Goal: Information Seeking & Learning: Learn about a topic

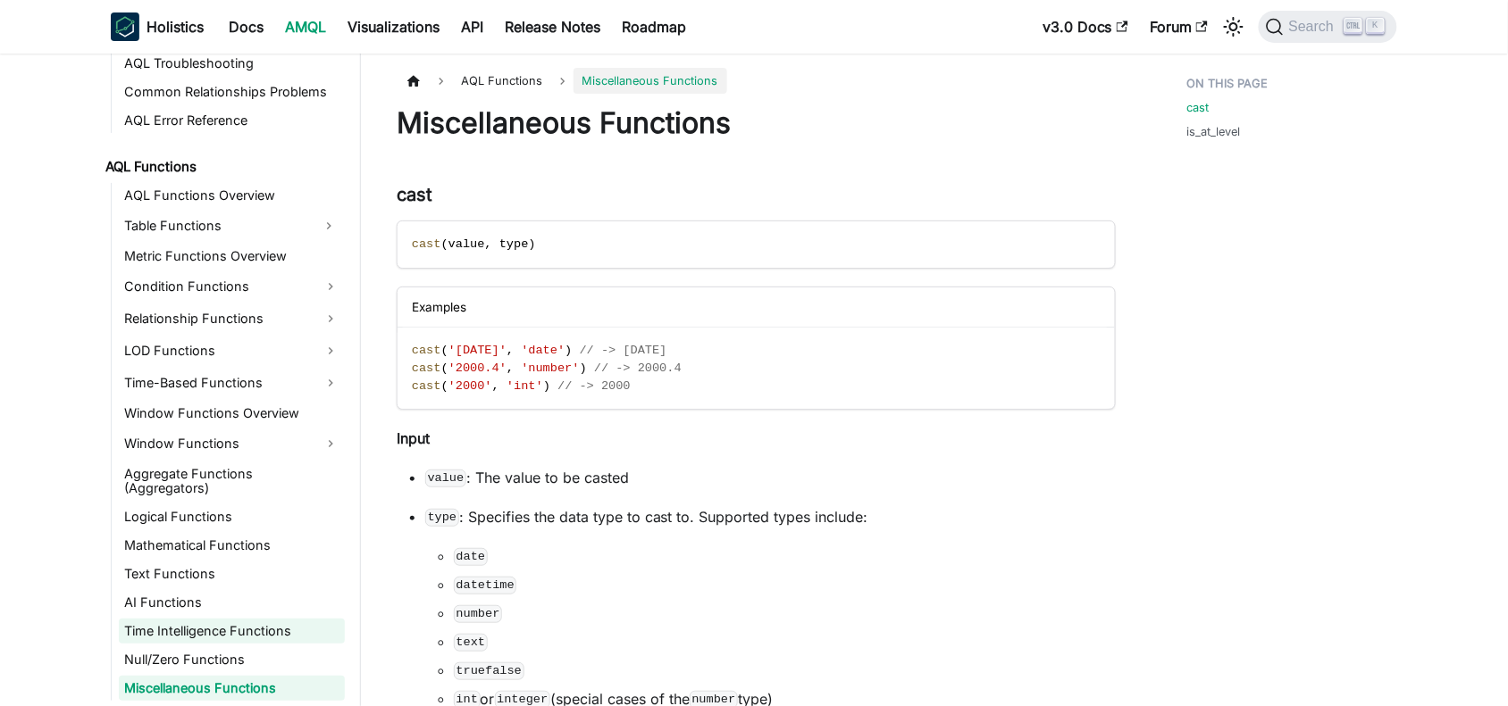
click at [166, 631] on link "Time Intelligence Functions" at bounding box center [232, 631] width 226 height 25
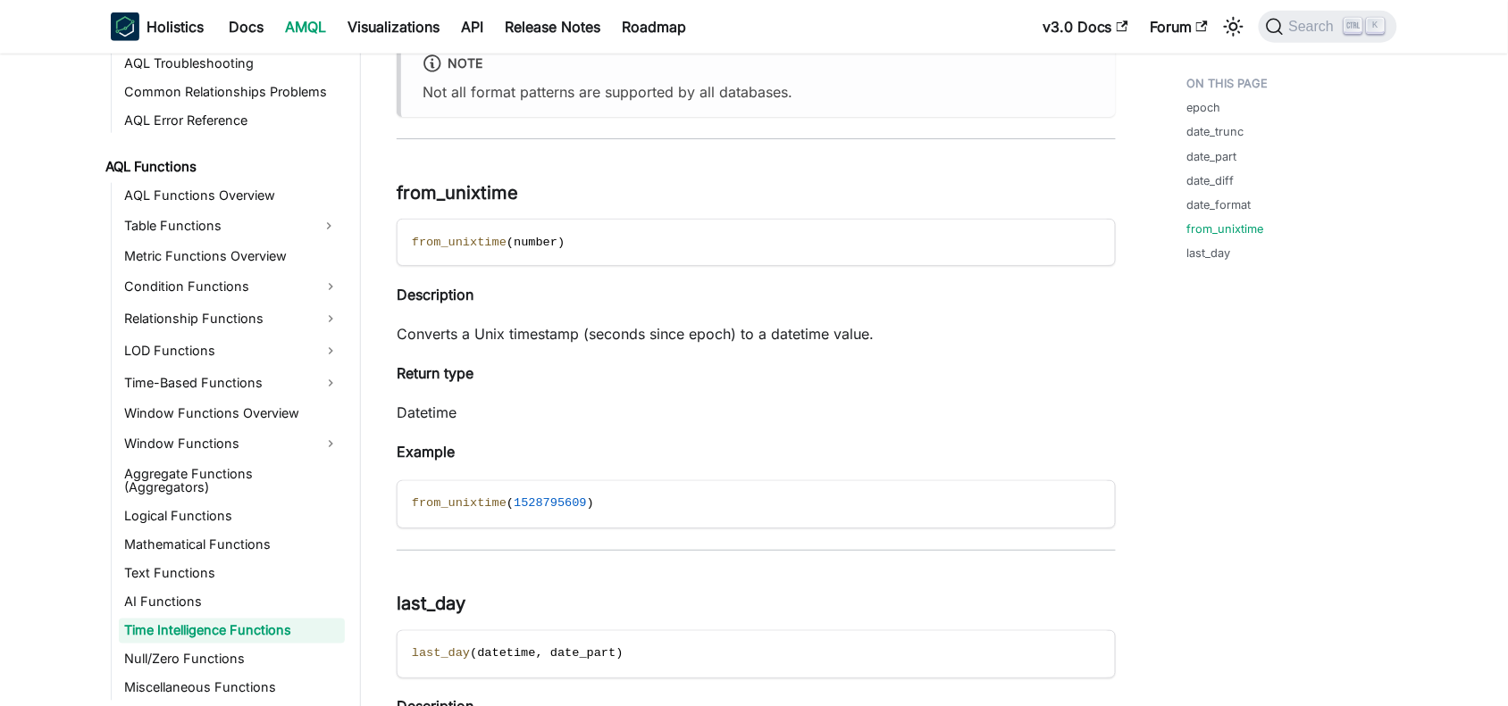
scroll to position [6587, 0]
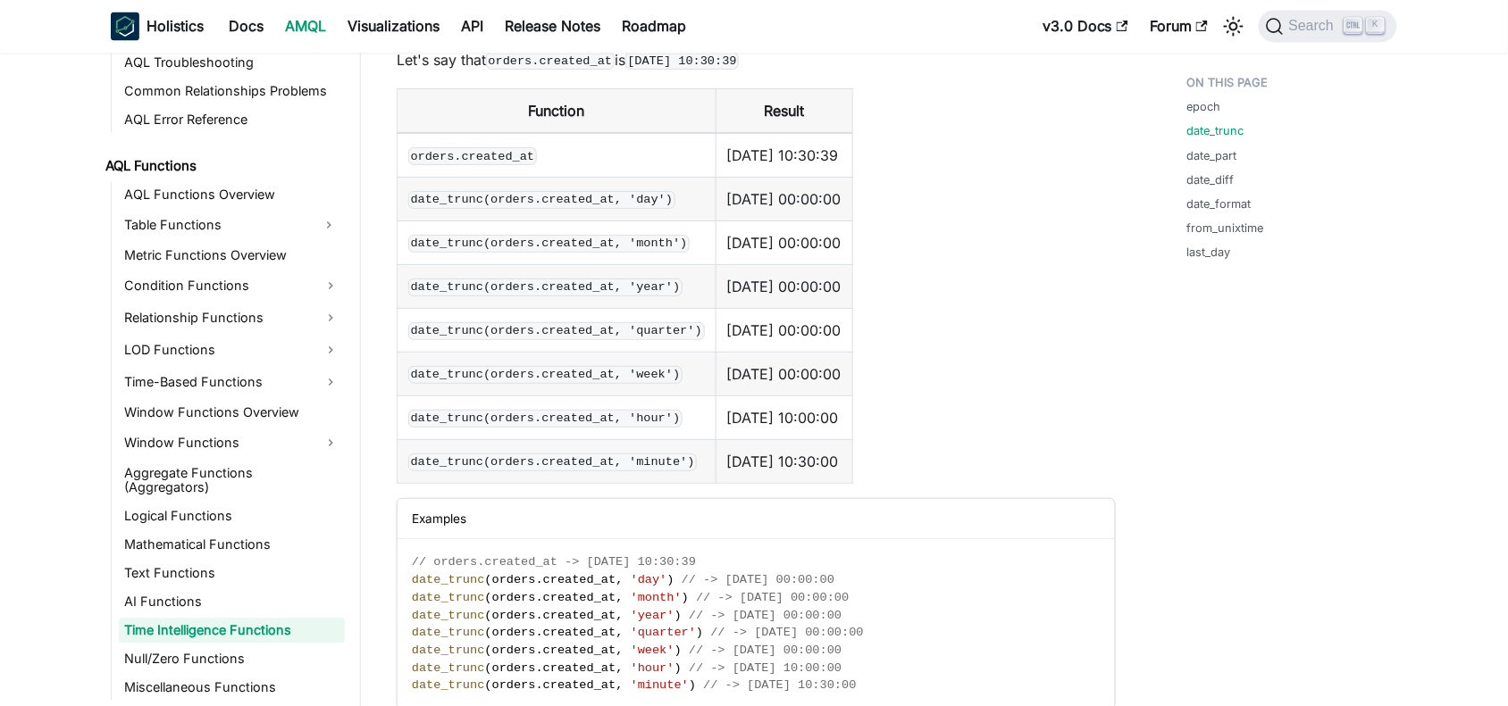
scroll to position [893, 0]
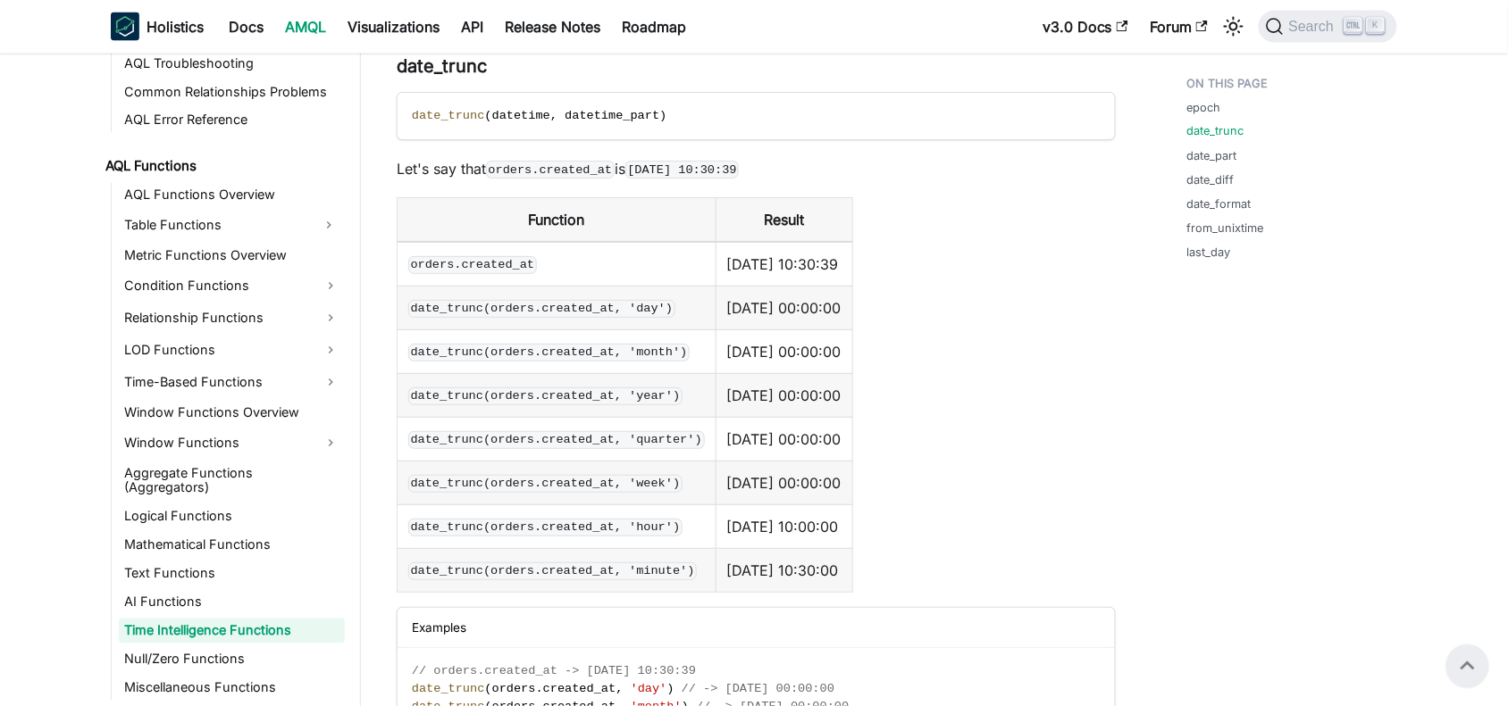
click at [634, 488] on code "date_trunc(orders.created_at, 'week')" at bounding box center [545, 484] width 274 height 18
copy code "week"
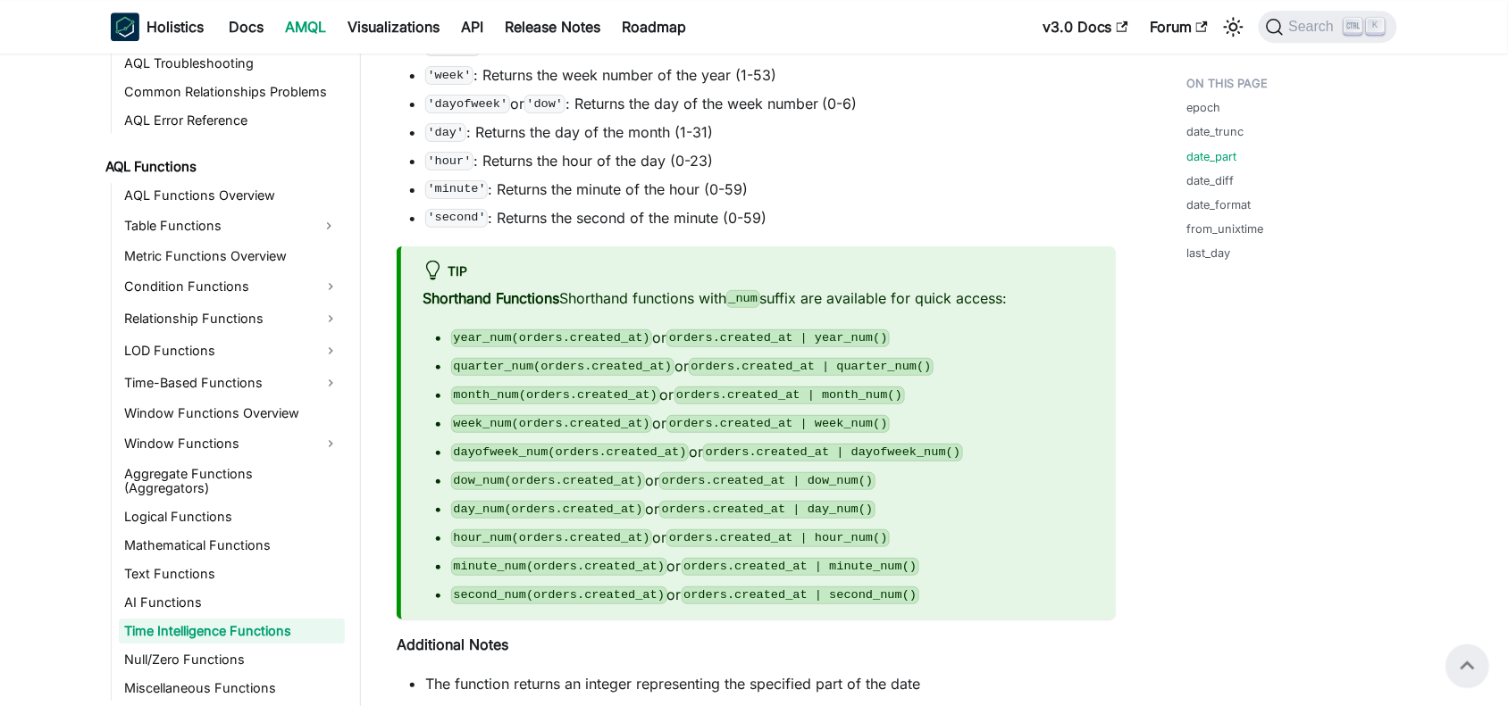
scroll to position [3461, 0]
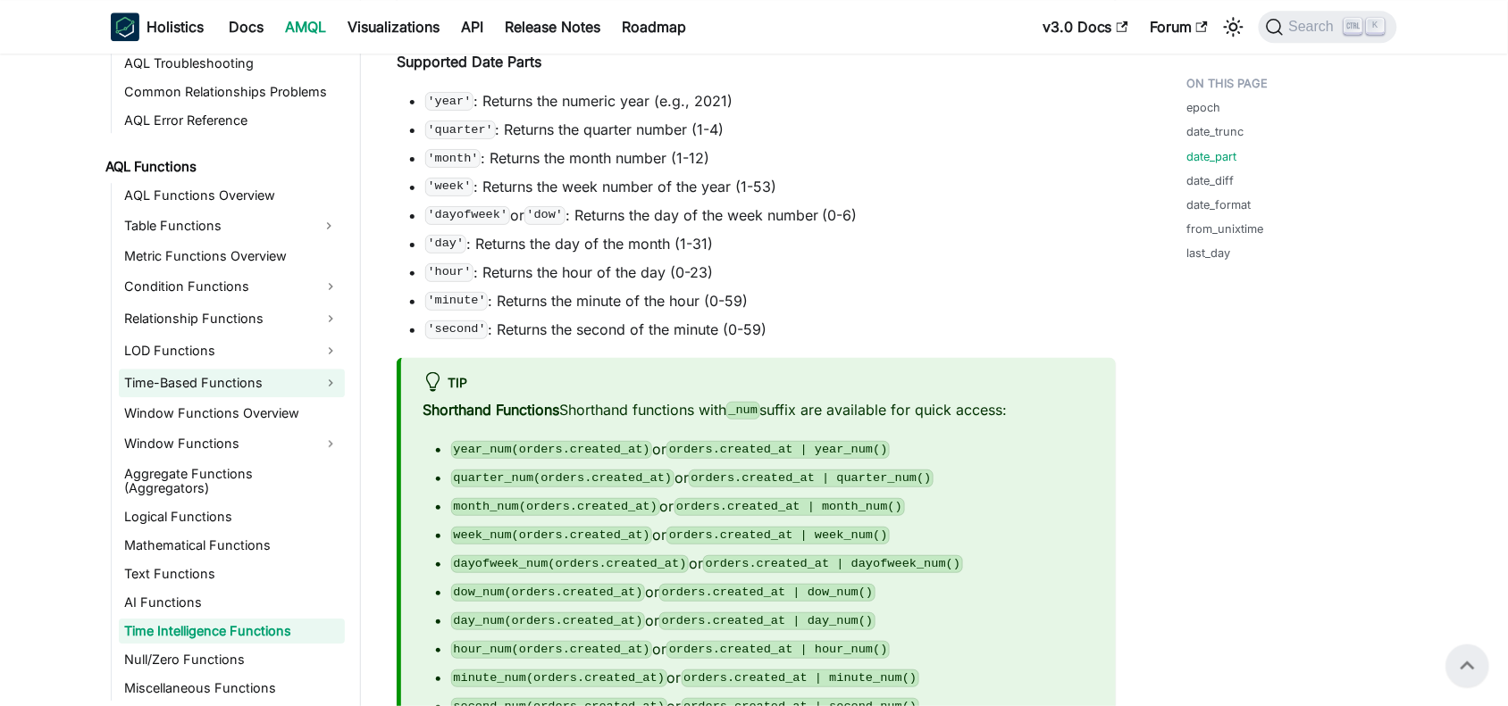
click at [144, 372] on link "Time-Based Functions" at bounding box center [232, 383] width 226 height 29
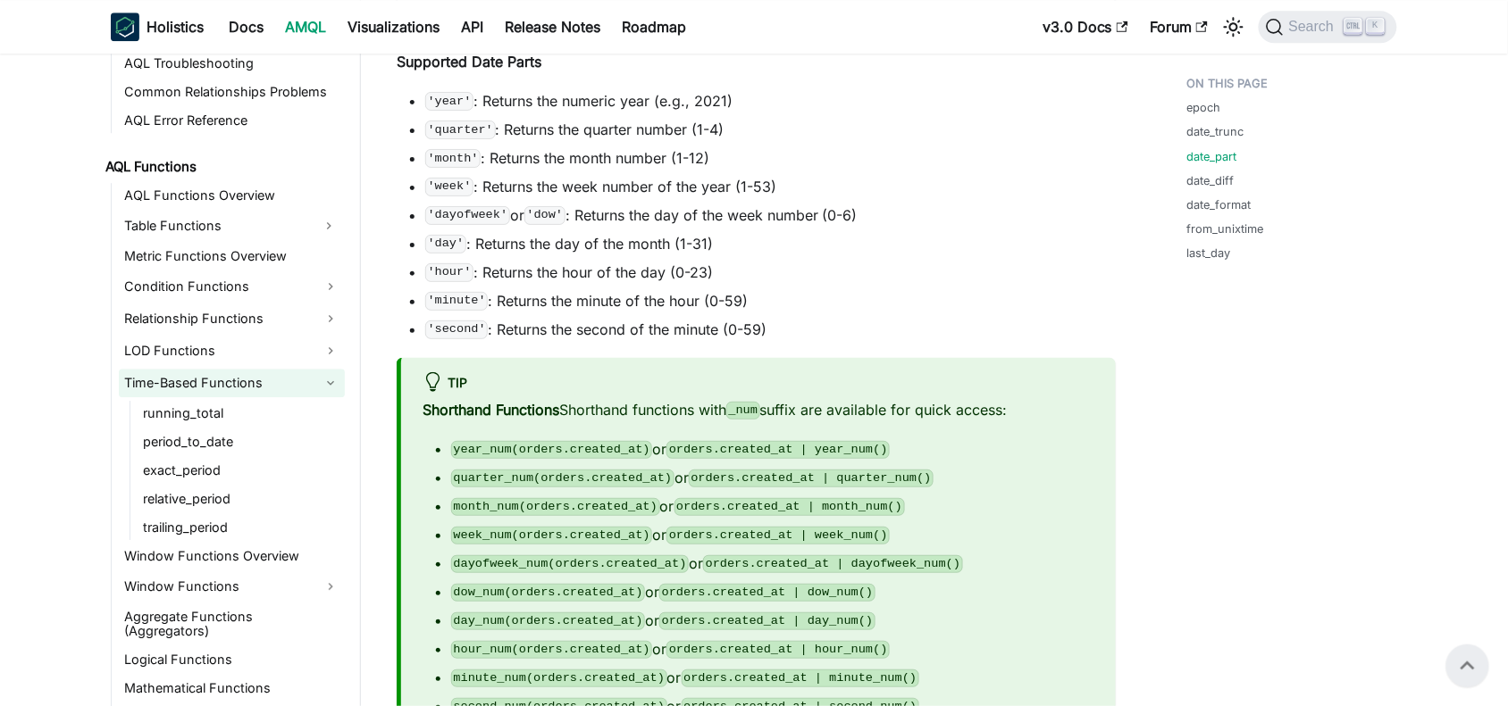
click at [144, 372] on link "Time-Based Functions" at bounding box center [232, 383] width 226 height 29
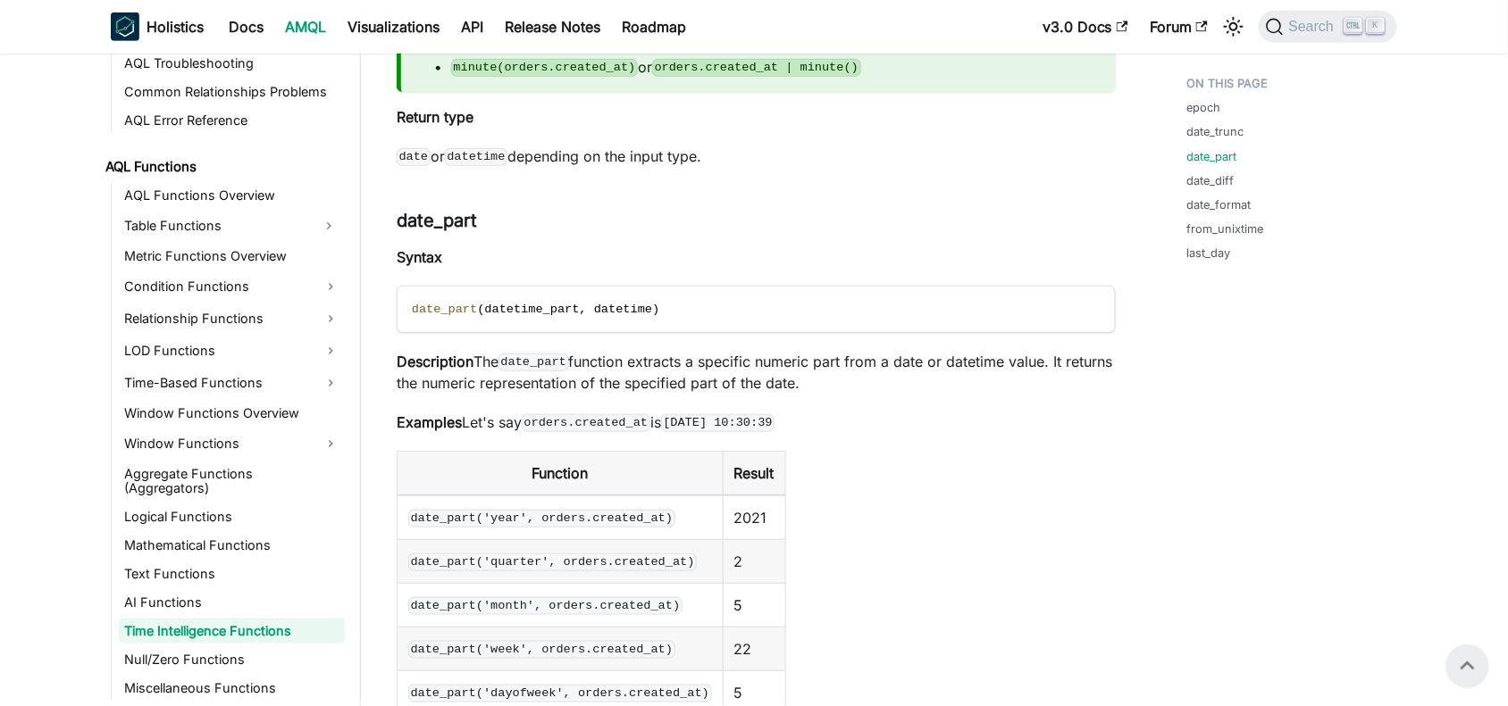
scroll to position [2233, 0]
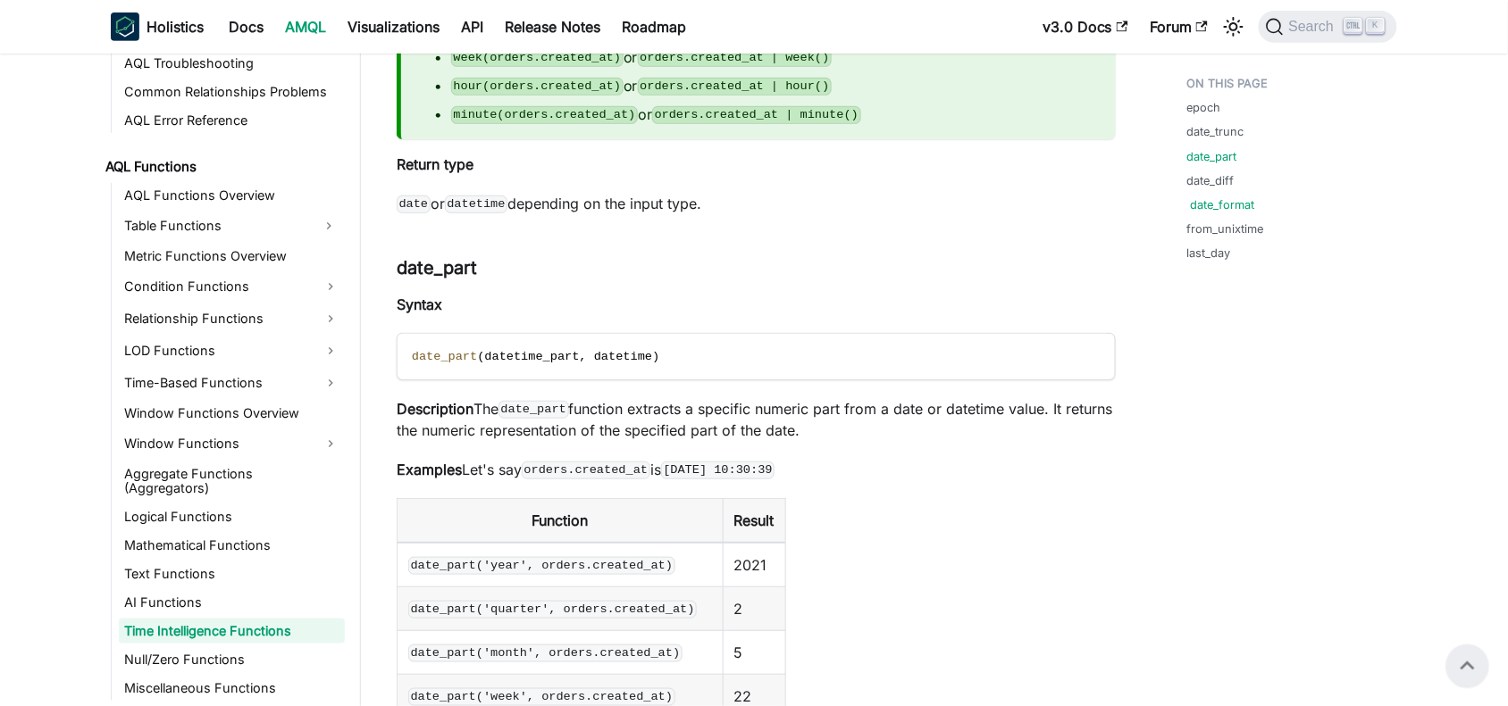
click at [1234, 204] on link "date_format" at bounding box center [1223, 204] width 64 height 17
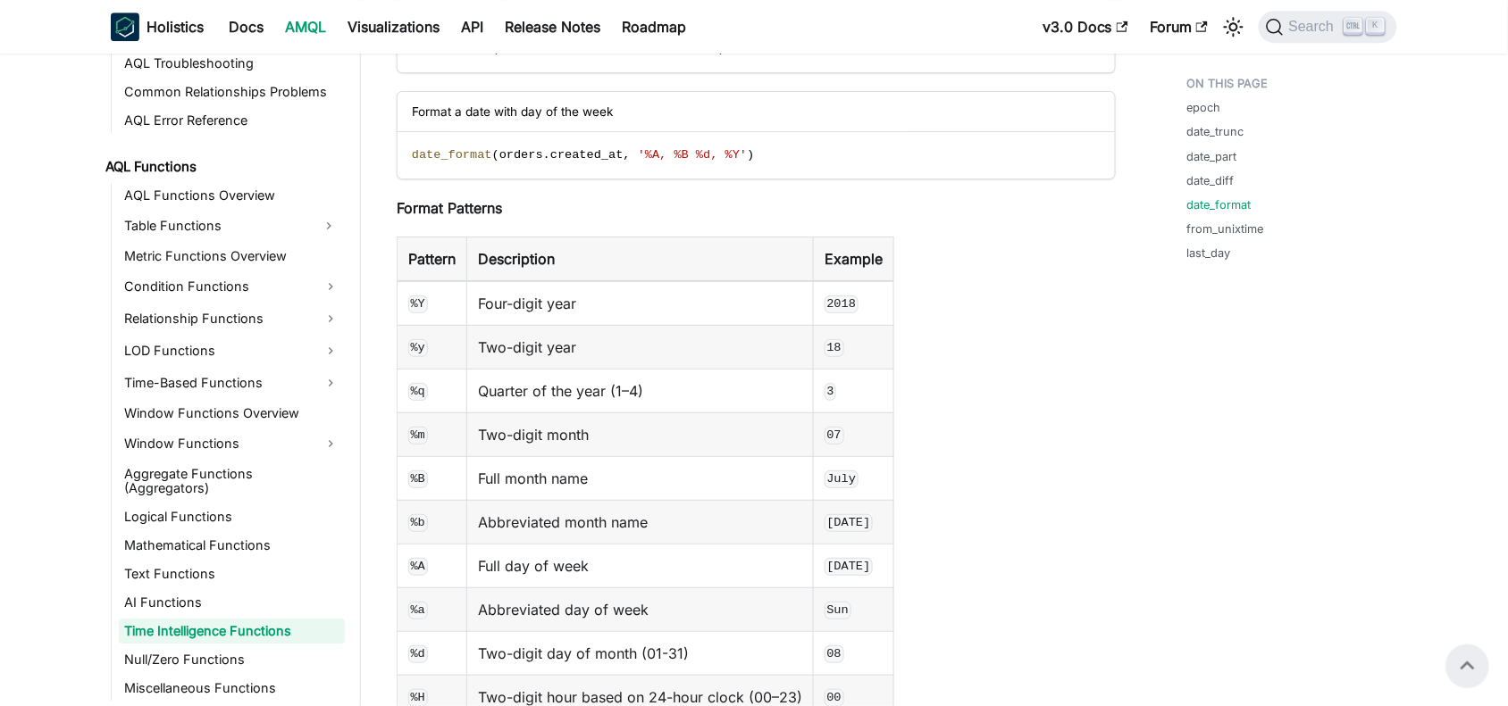
scroll to position [5298, 0]
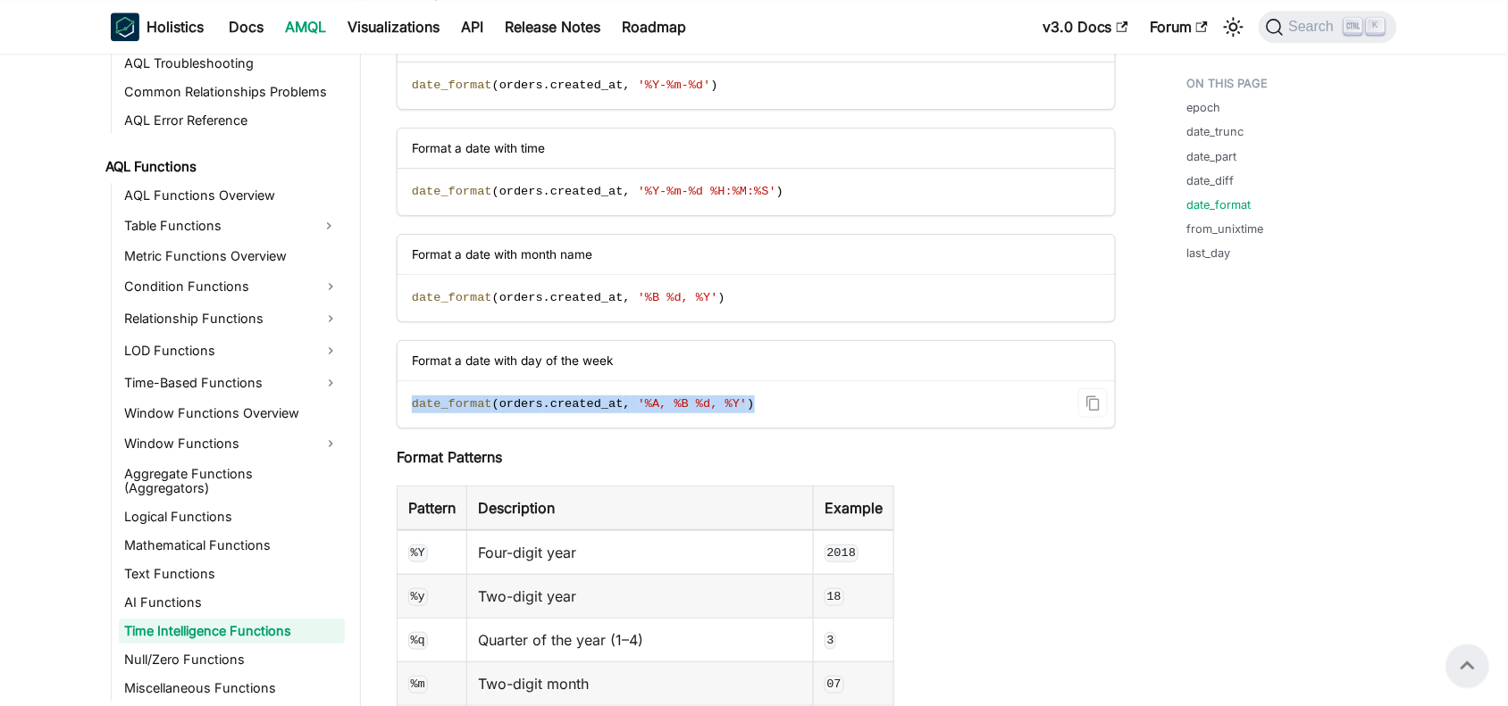
drag, startPoint x: 741, startPoint y: 408, endPoint x: 407, endPoint y: 399, distance: 334.2
click at [407, 399] on code "date_format ( orders . created_at , '%A, %B %d, %Y' )" at bounding box center [754, 404] width 715 height 46
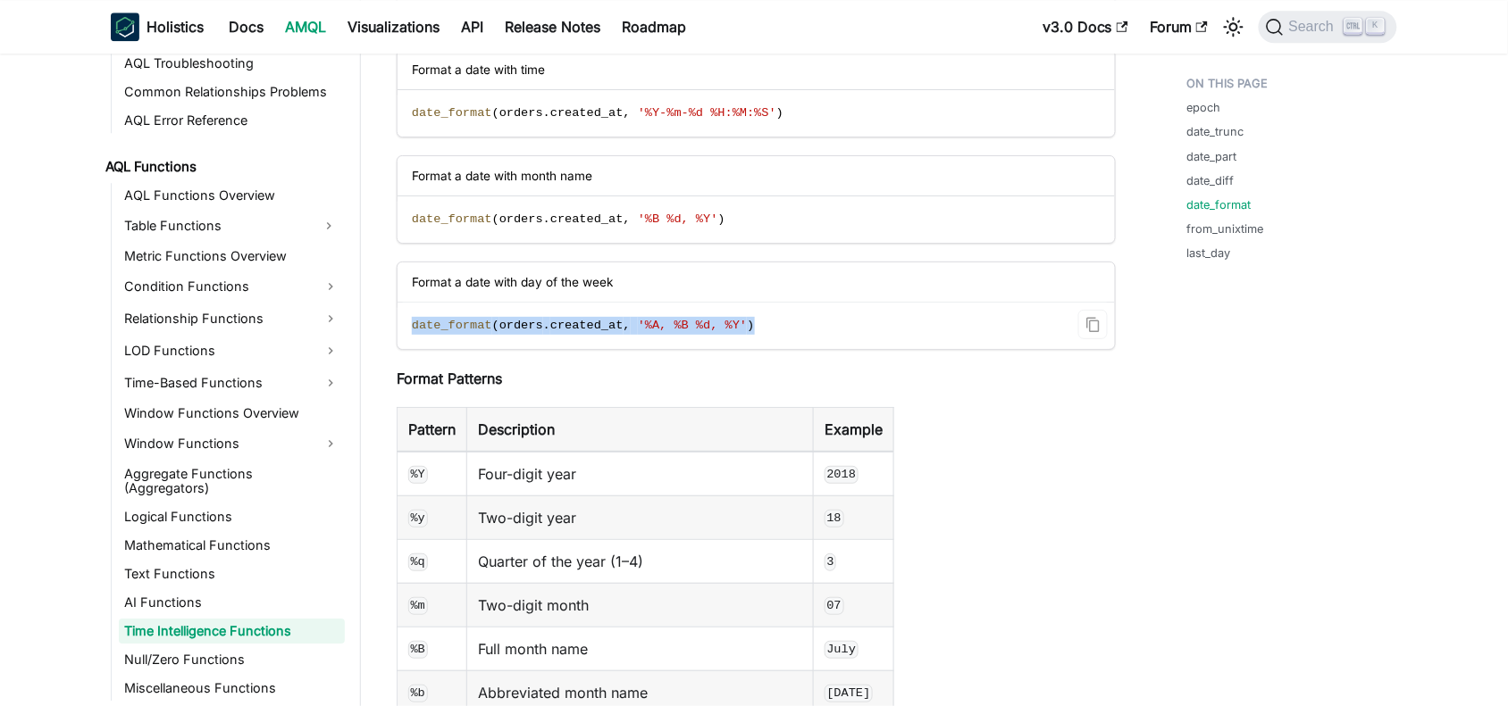
scroll to position [5410, 0]
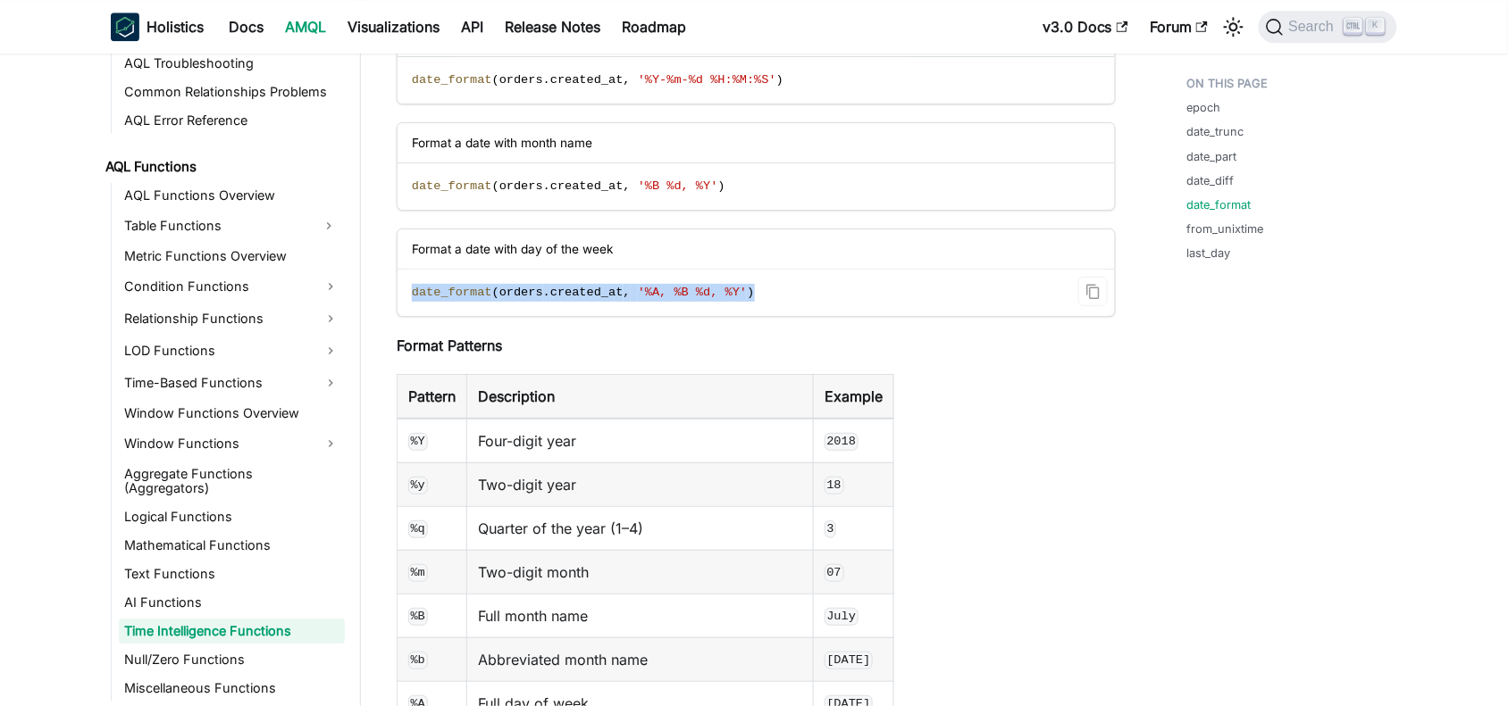
click at [735, 297] on code "date_format ( orders . created_at , '%A, %B %d, %Y' )" at bounding box center [754, 293] width 715 height 46
drag, startPoint x: 431, startPoint y: 579, endPoint x: 461, endPoint y: 494, distance: 90.1
click at [420, 574] on td "%m" at bounding box center [432, 572] width 70 height 44
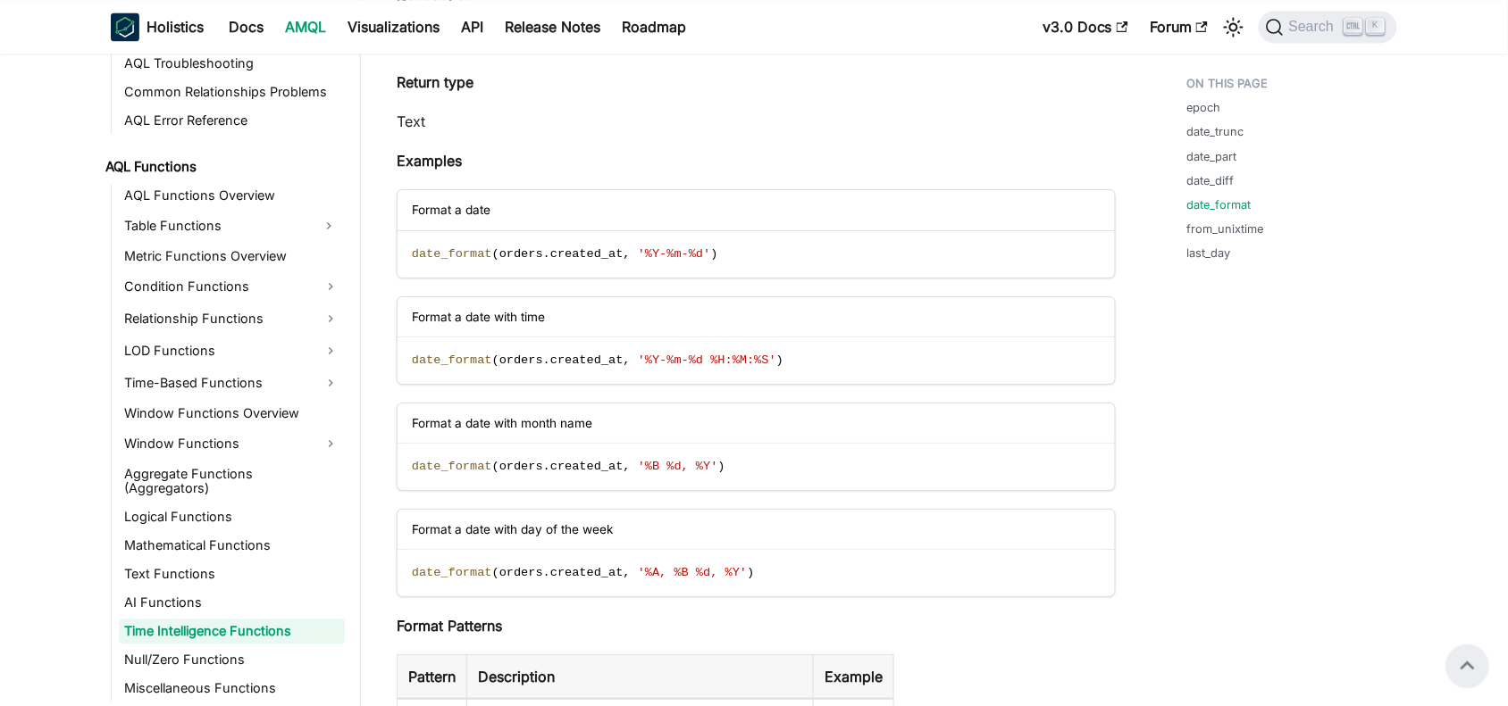
scroll to position [5075, 0]
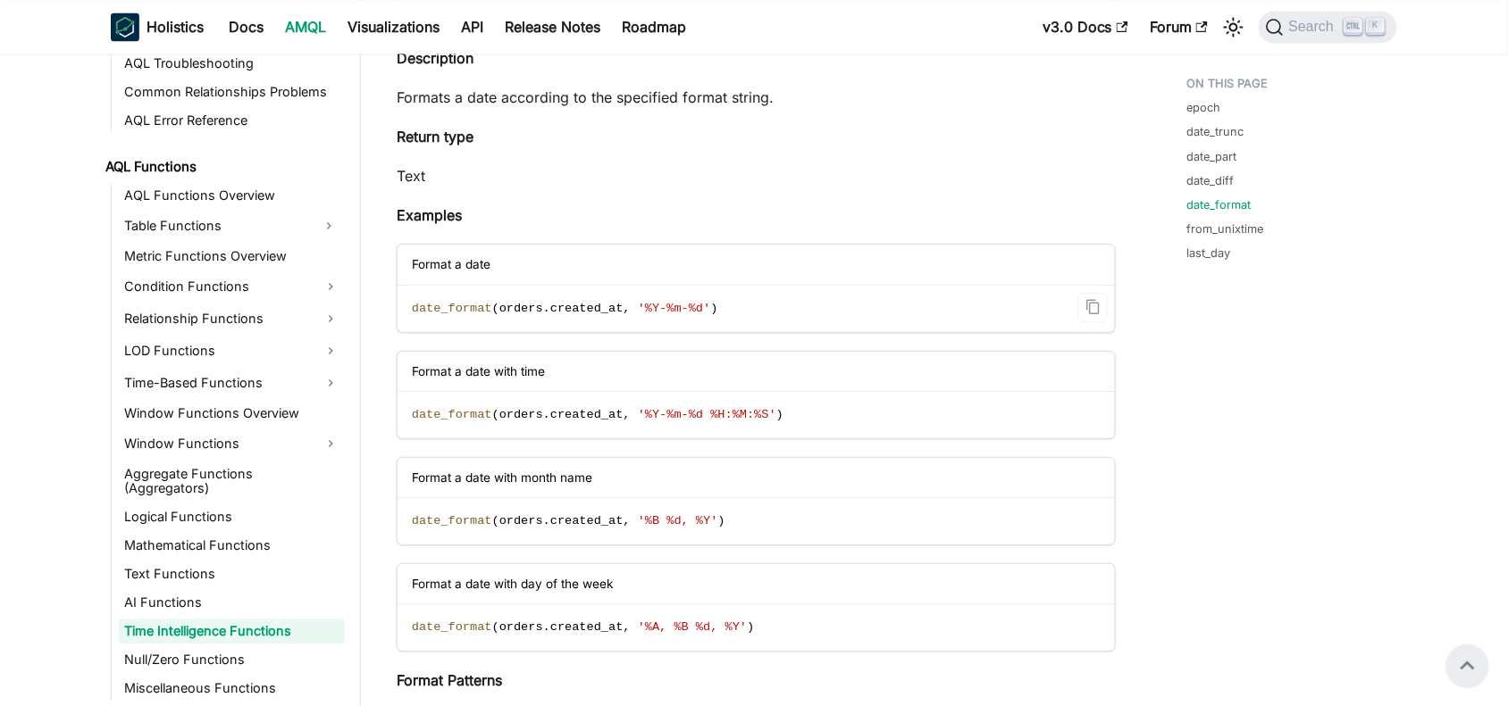
click at [467, 310] on span "date_format" at bounding box center [452, 308] width 80 height 13
copy span "date_format"
drag, startPoint x: 645, startPoint y: 314, endPoint x: 662, endPoint y: 317, distance: 17.3
click at [662, 315] on span "'%Y-%m-%d'" at bounding box center [674, 308] width 73 height 13
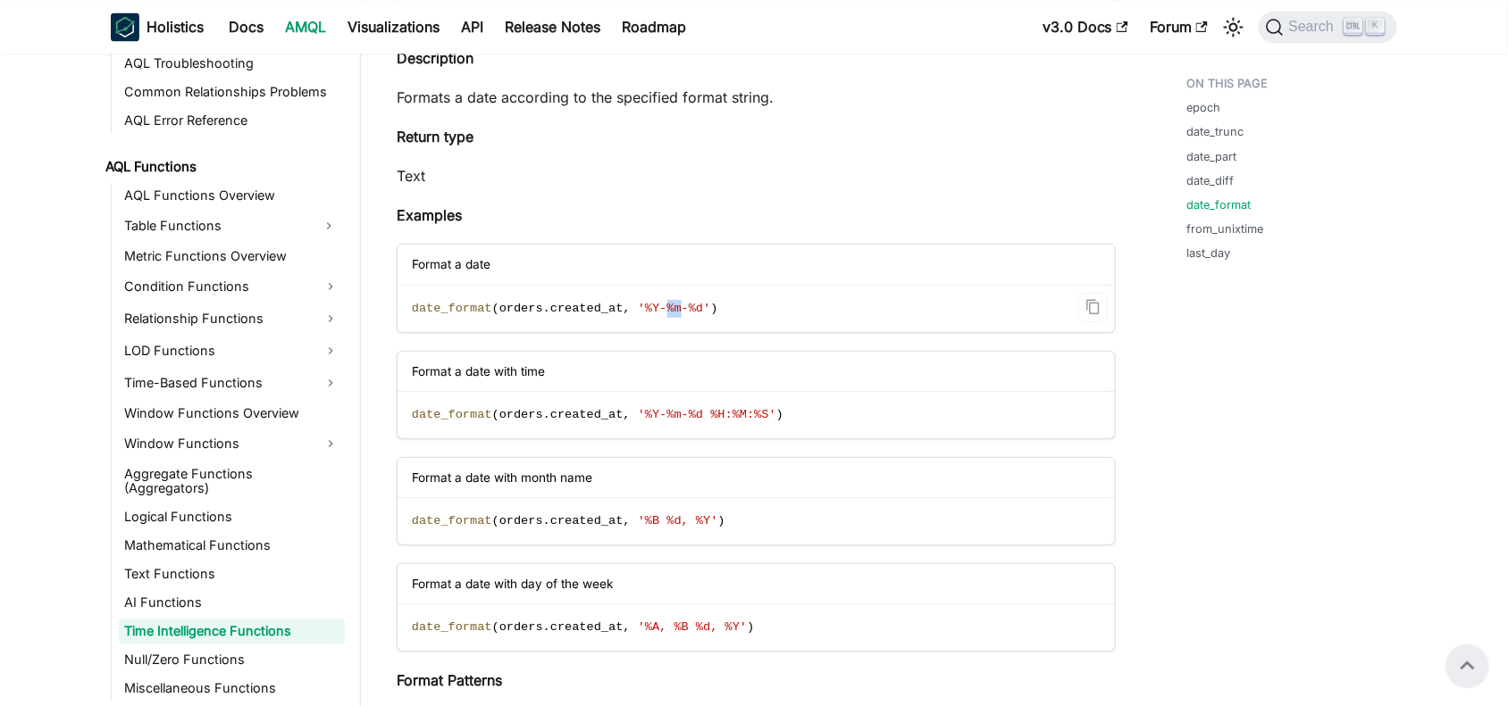
copy span "%m"
drag, startPoint x: 665, startPoint y: 314, endPoint x: 680, endPoint y: 310, distance: 14.7
click at [680, 310] on span "'%Y-%m-%d'" at bounding box center [674, 308] width 73 height 13
drag, startPoint x: 644, startPoint y: 314, endPoint x: 679, endPoint y: 308, distance: 35.2
click at [679, 308] on span "'%Y-%m-%d'" at bounding box center [674, 308] width 73 height 13
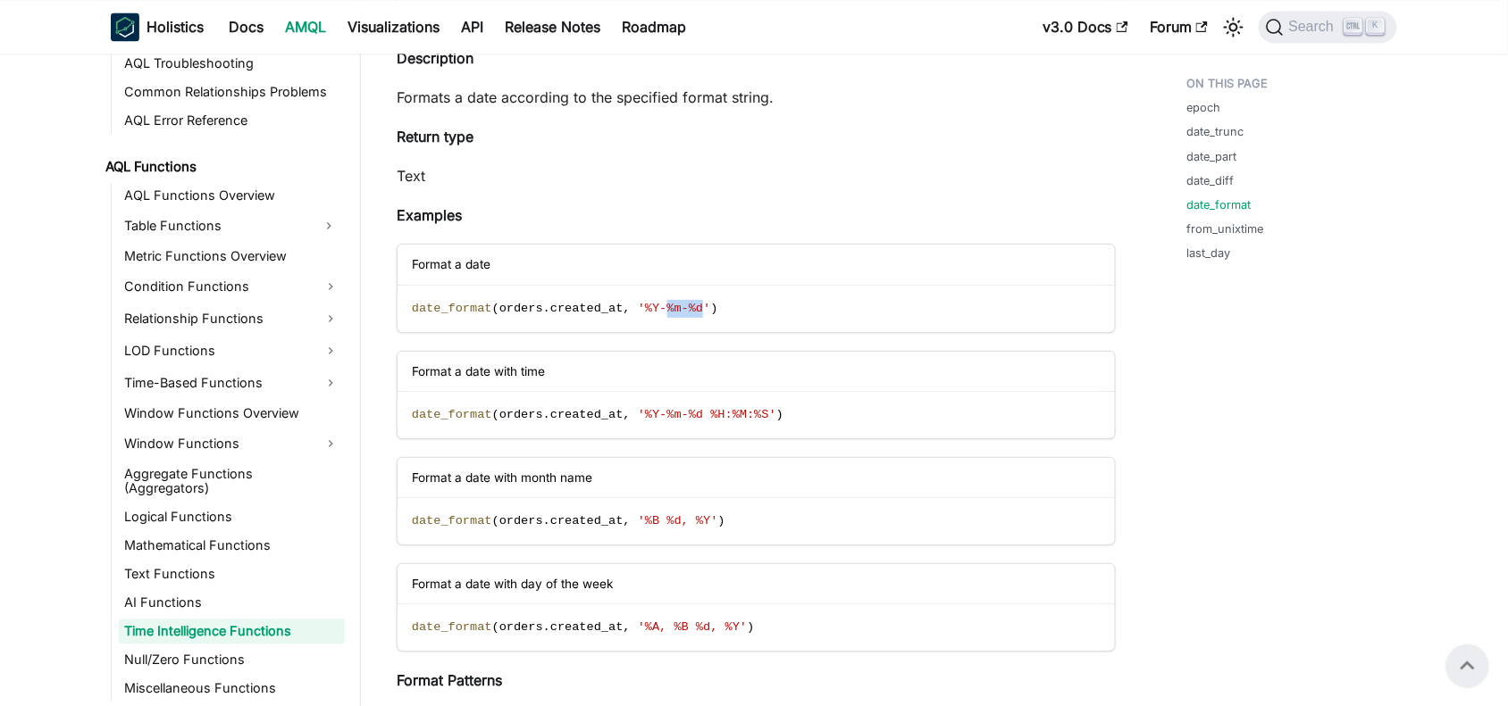
copy span "%m-%d"
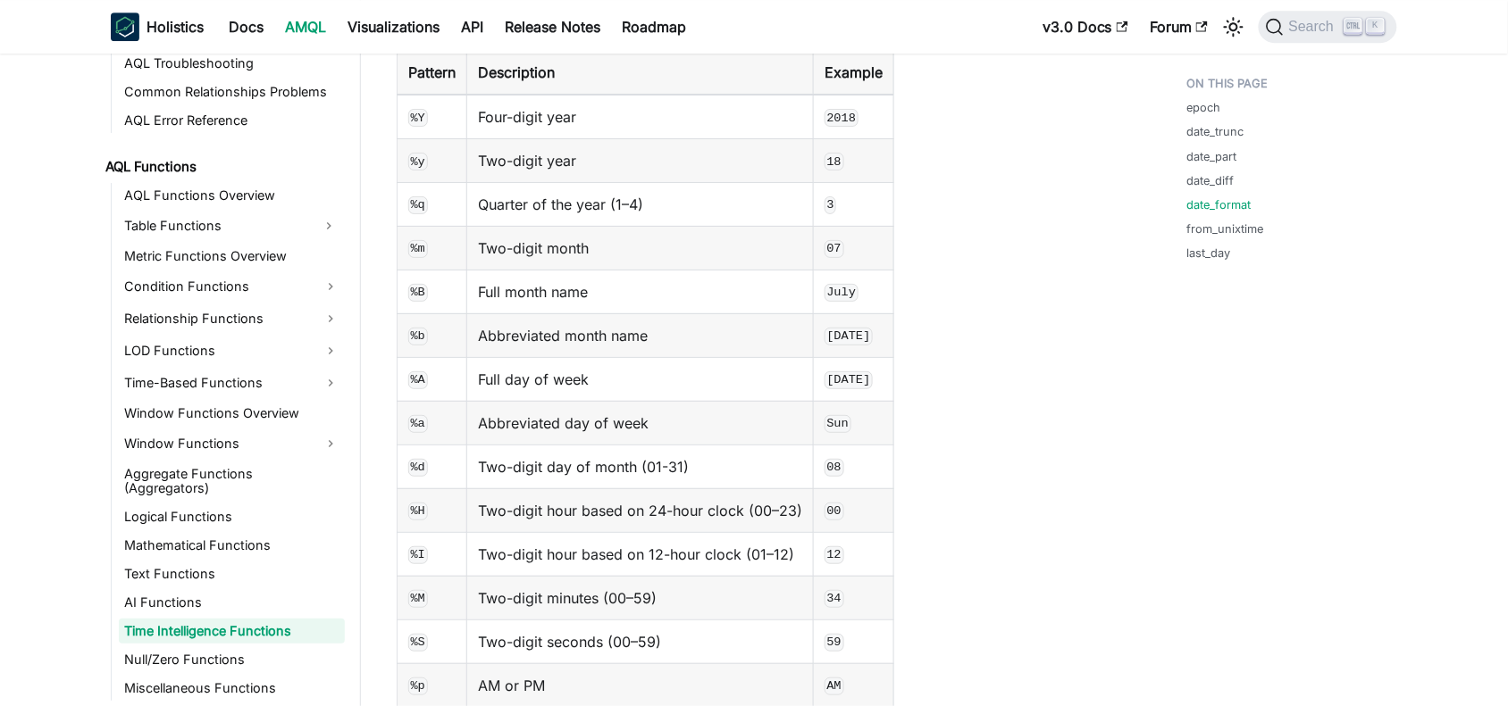
scroll to position [5745, 0]
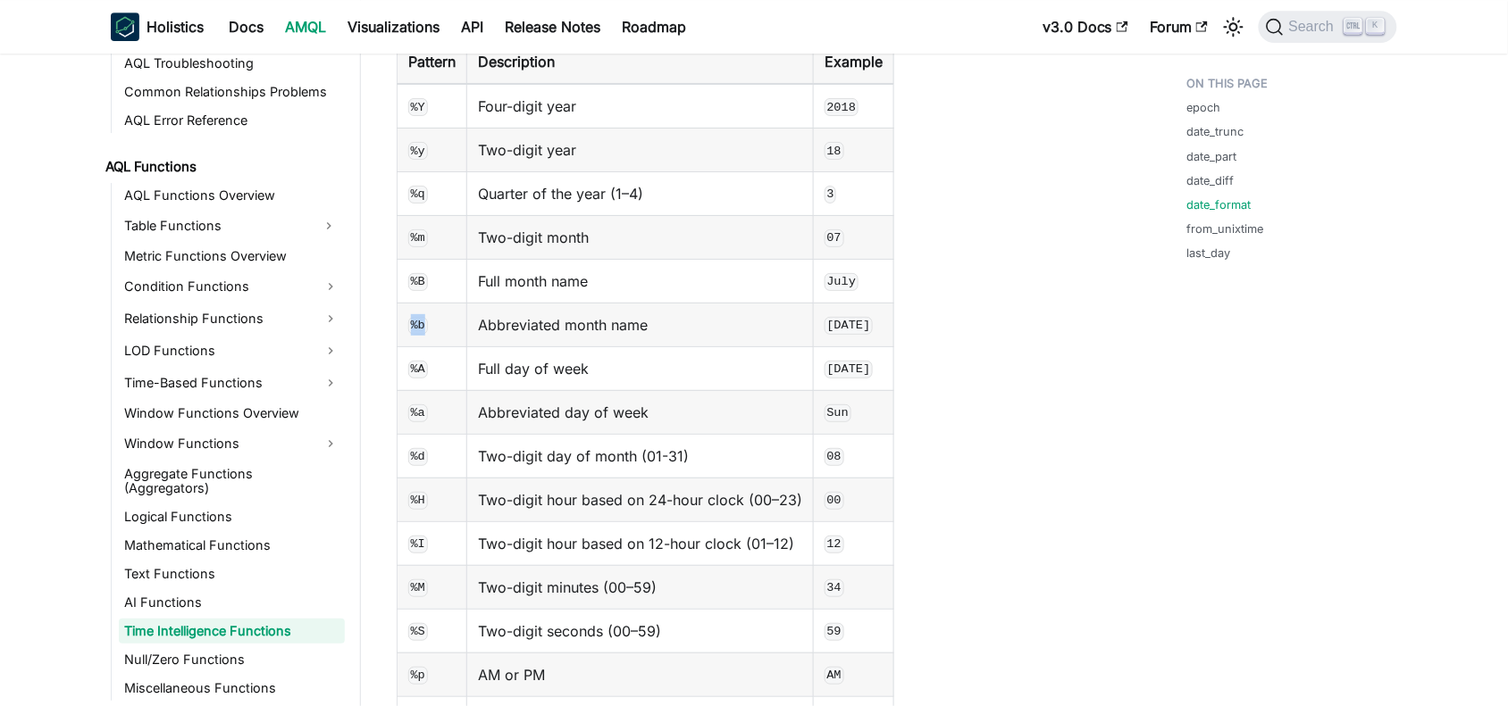
drag, startPoint x: 412, startPoint y: 333, endPoint x: 422, endPoint y: 335, distance: 10.0
click at [422, 335] on code "%b" at bounding box center [418, 326] width 20 height 18
copy code "%b"
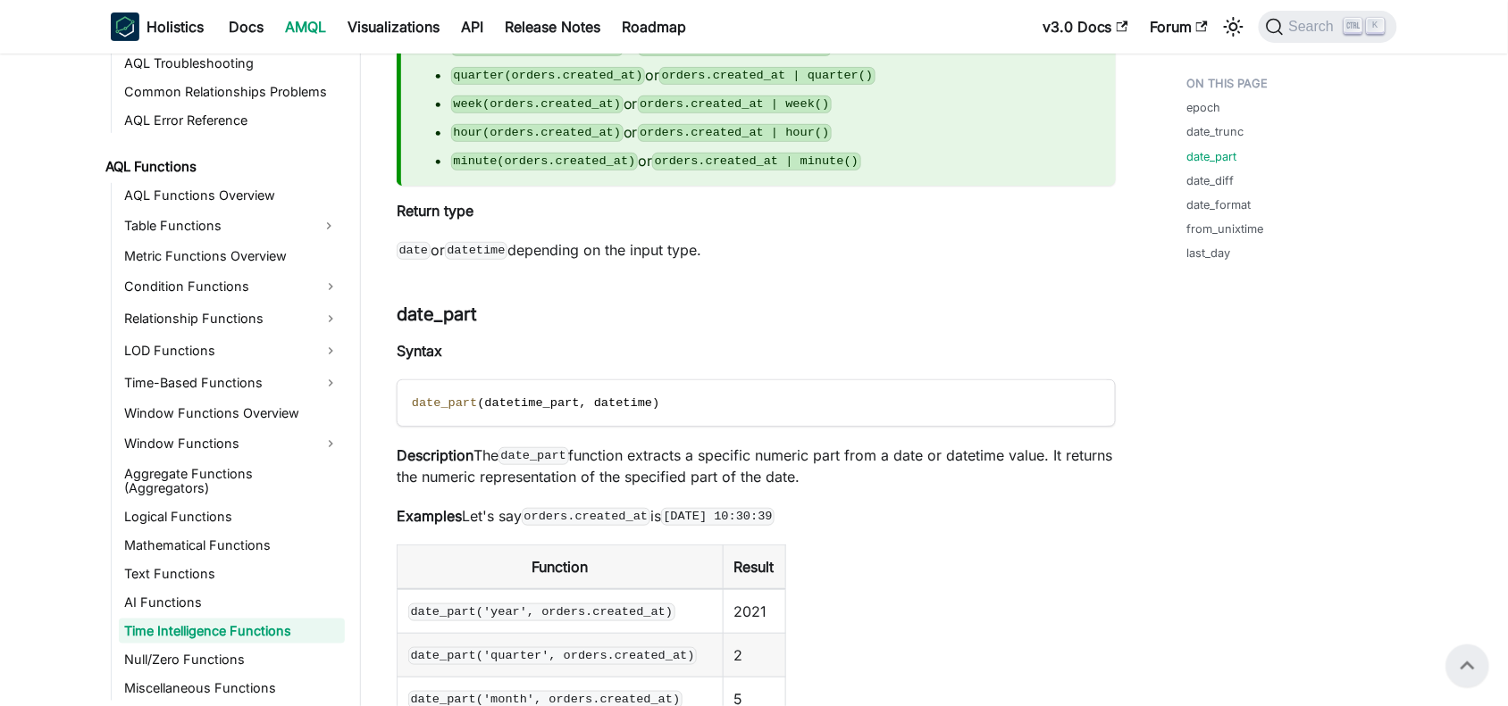
scroll to position [2172, 0]
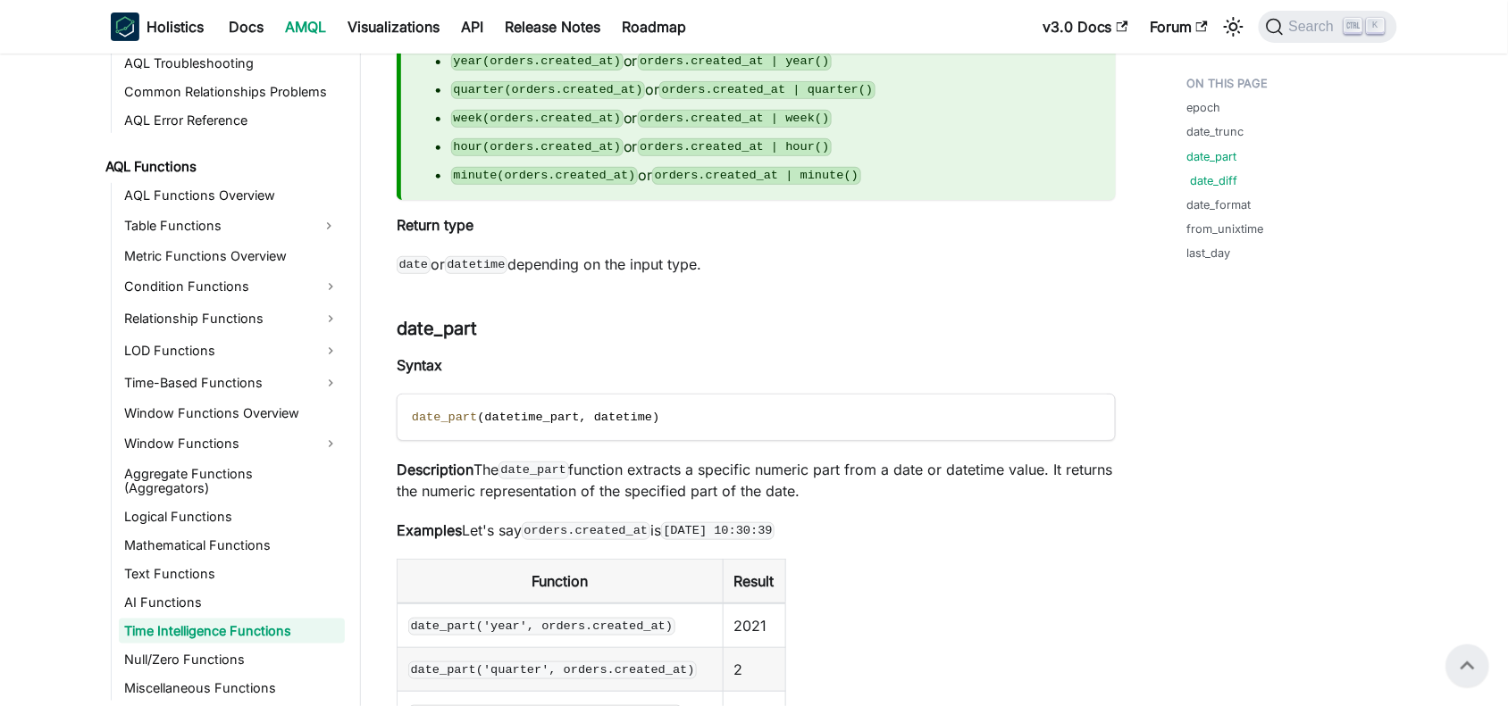
click at [1204, 180] on link "date_diff" at bounding box center [1214, 180] width 47 height 17
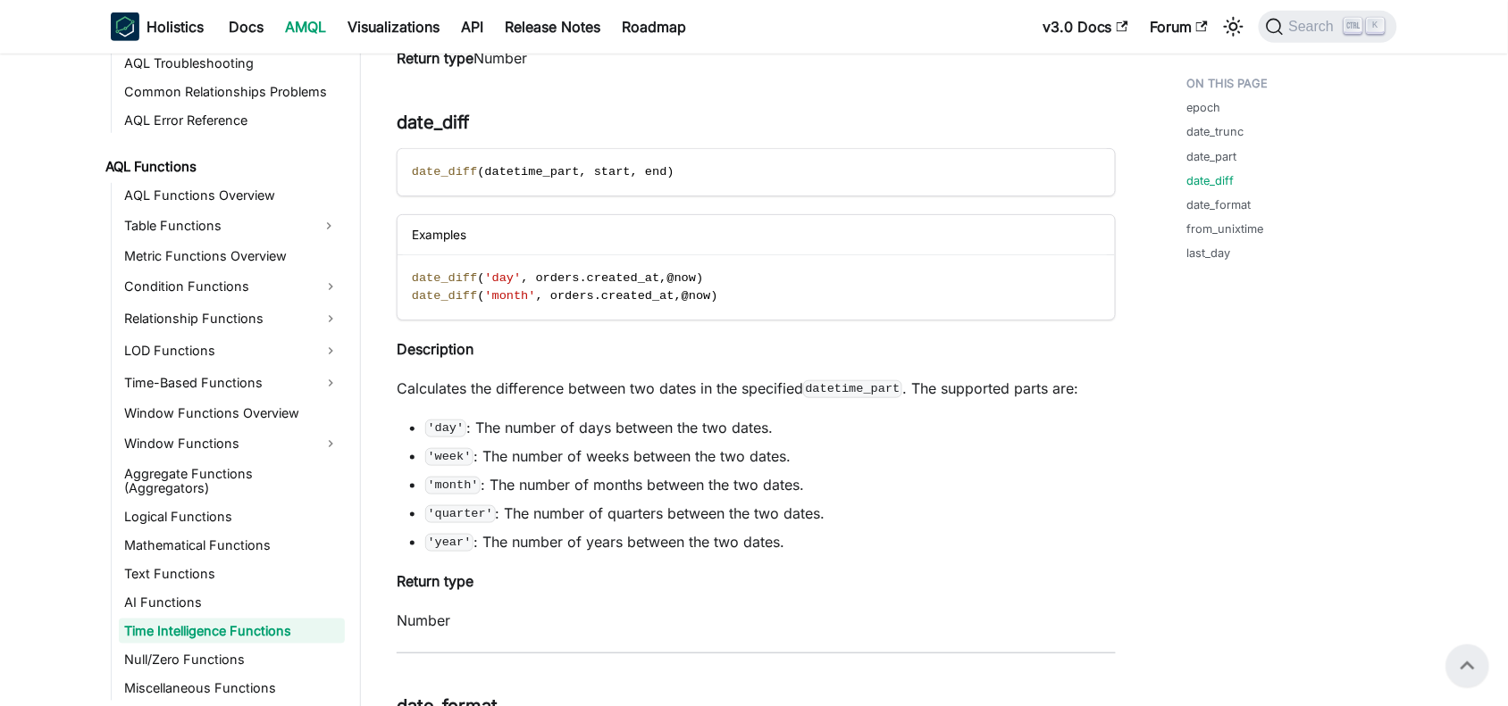
scroll to position [4266, 0]
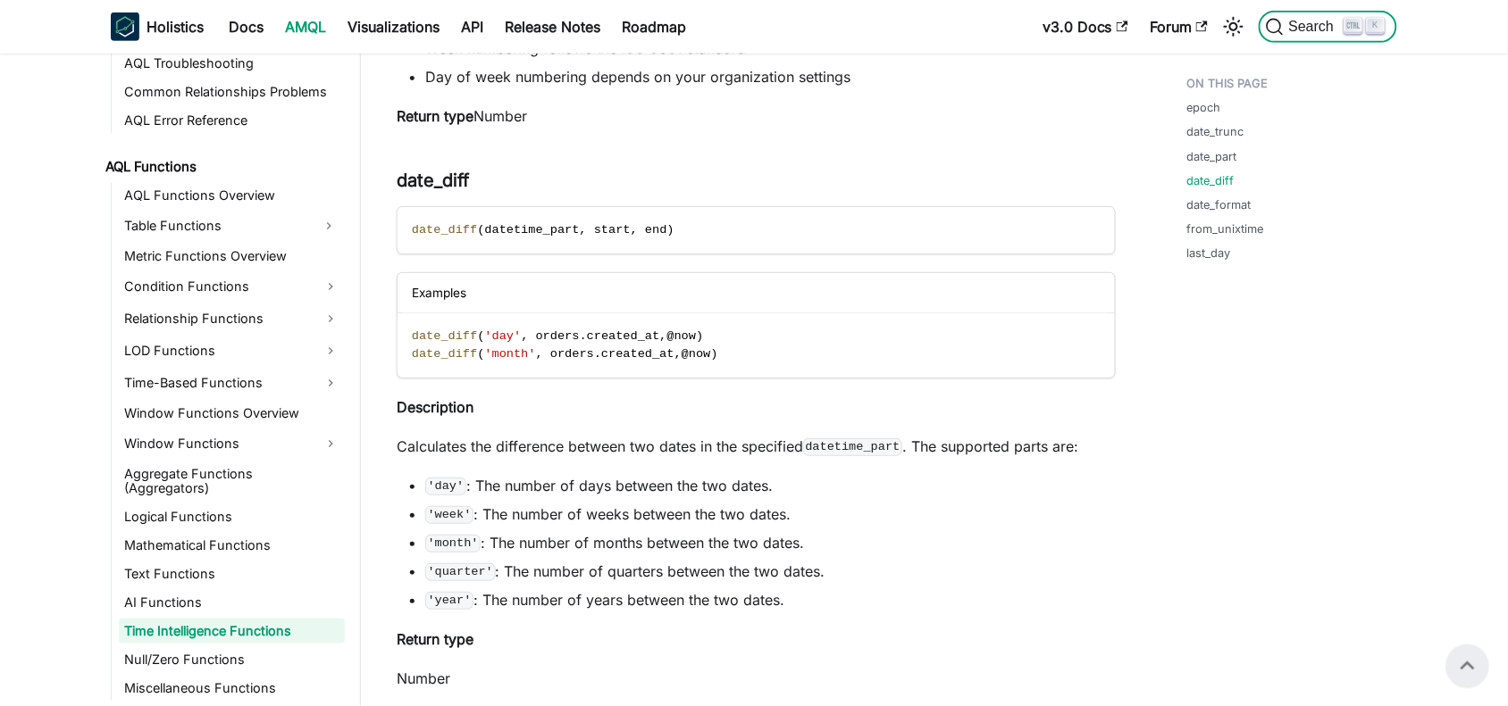
click at [1280, 23] on icon "Search (Ctrl+K)" at bounding box center [1274, 27] width 15 height 15
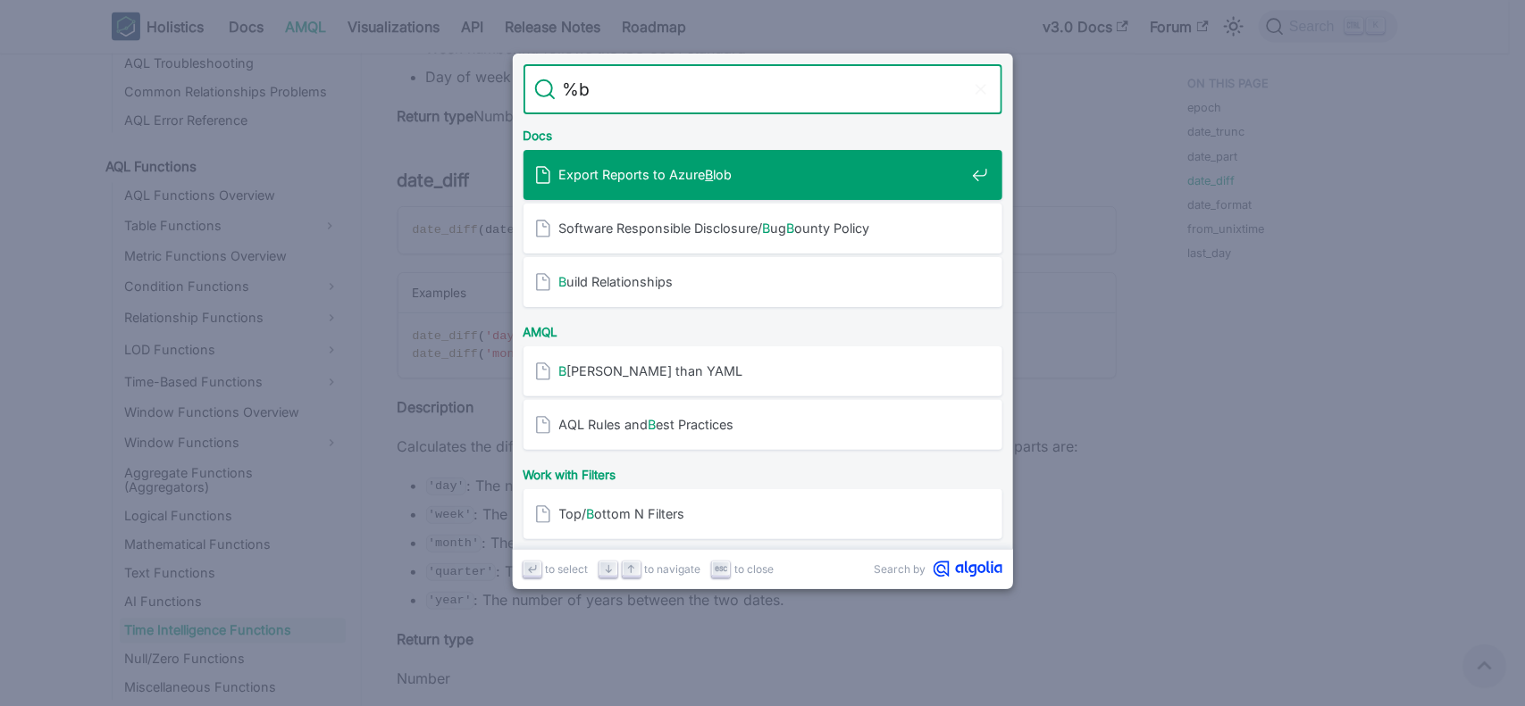
click at [764, 98] on input "%b" at bounding box center [763, 89] width 414 height 50
type input "%"
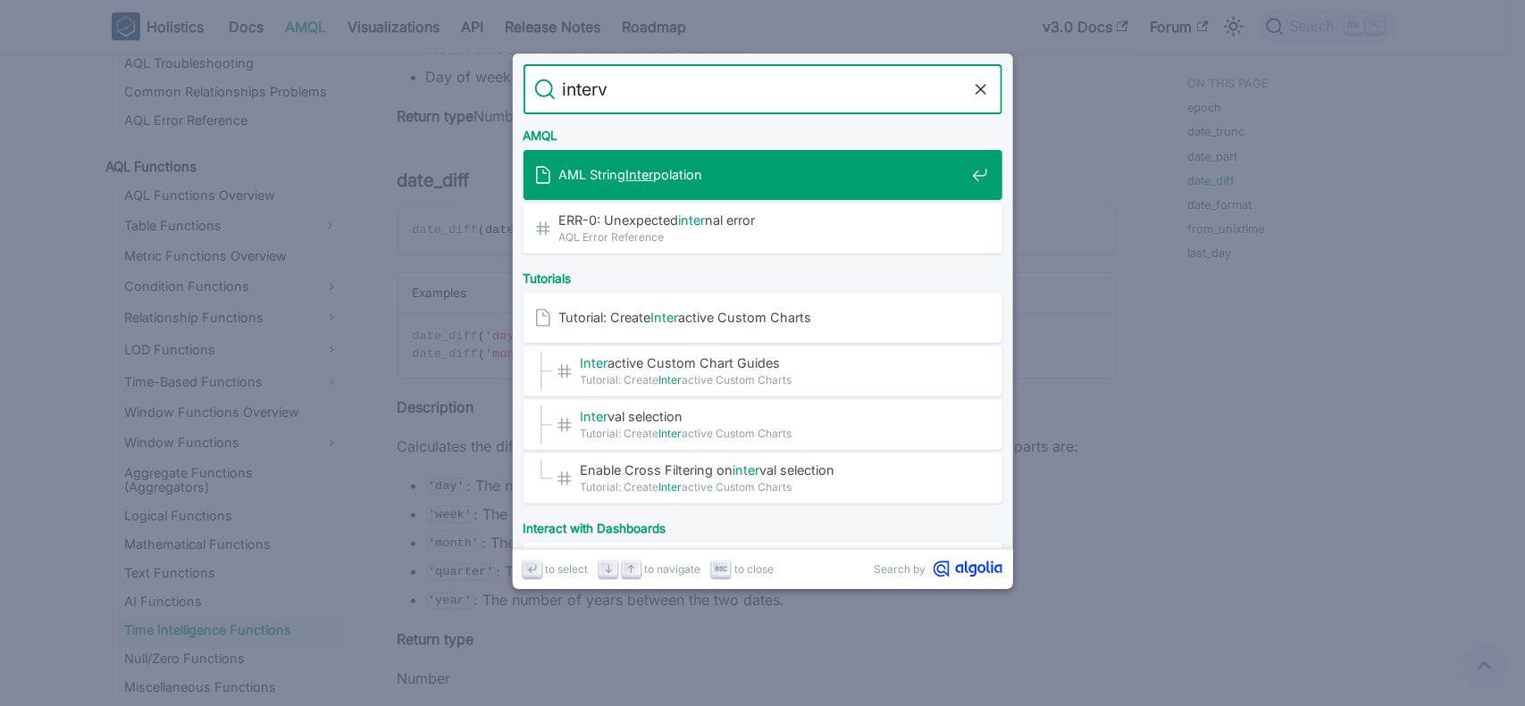
type input "interva"
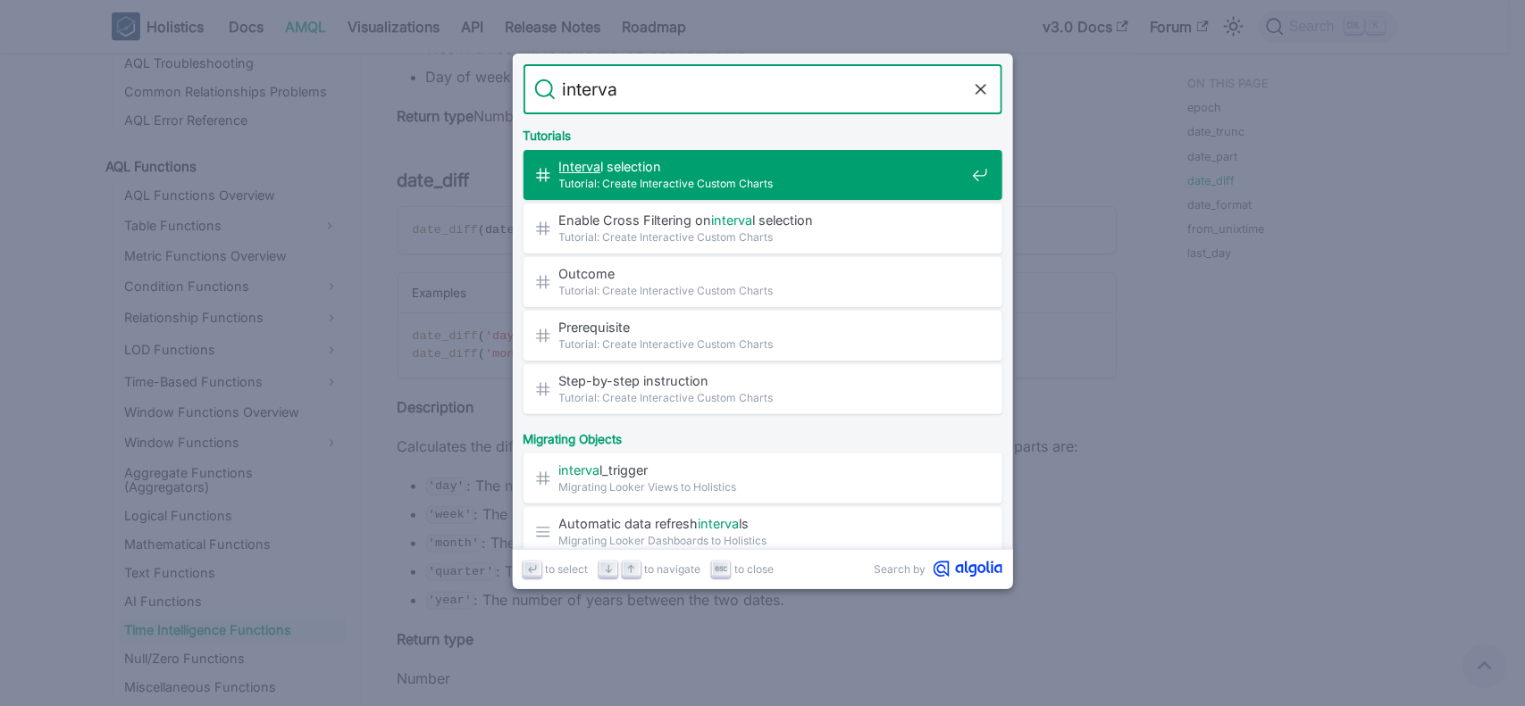
click at [577, 165] on mark "Interva" at bounding box center [580, 166] width 42 height 15
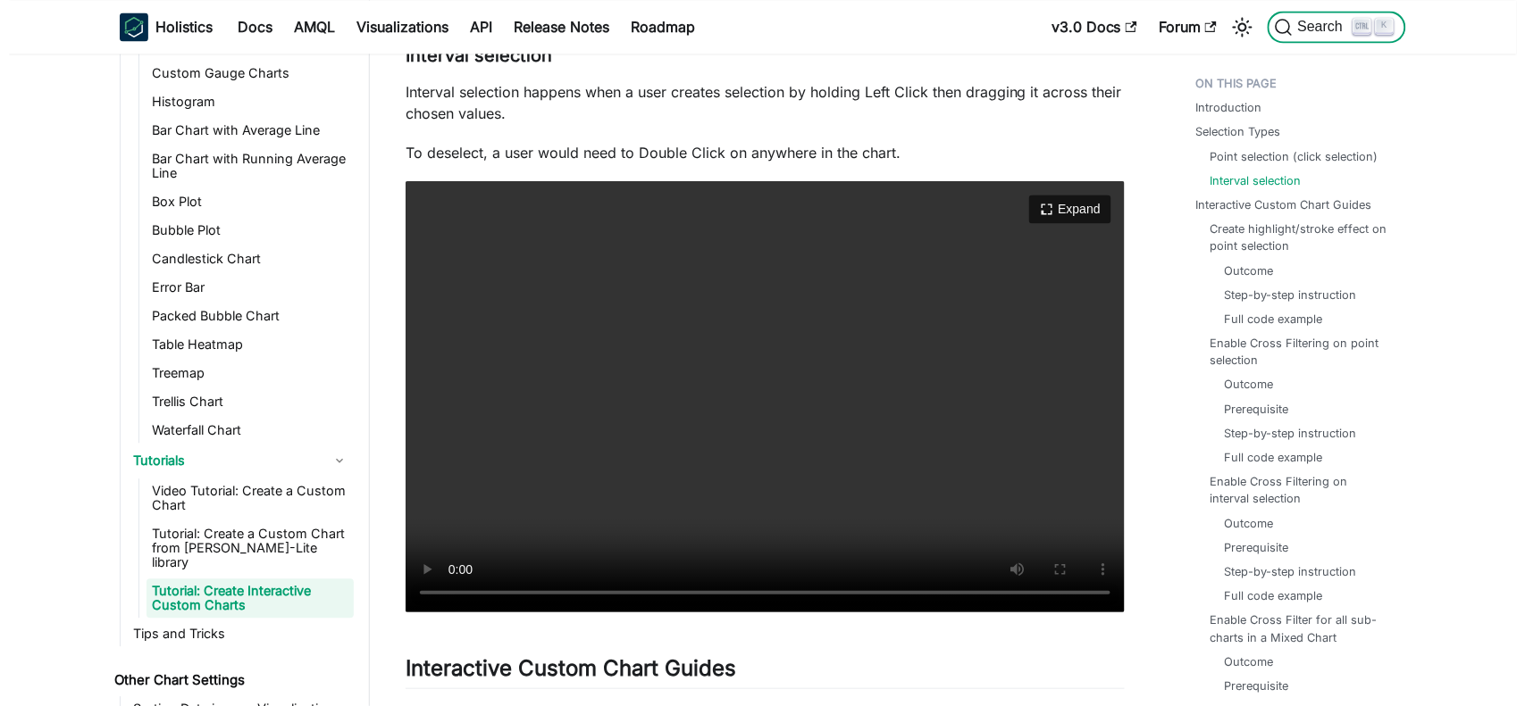
scroll to position [1219, 0]
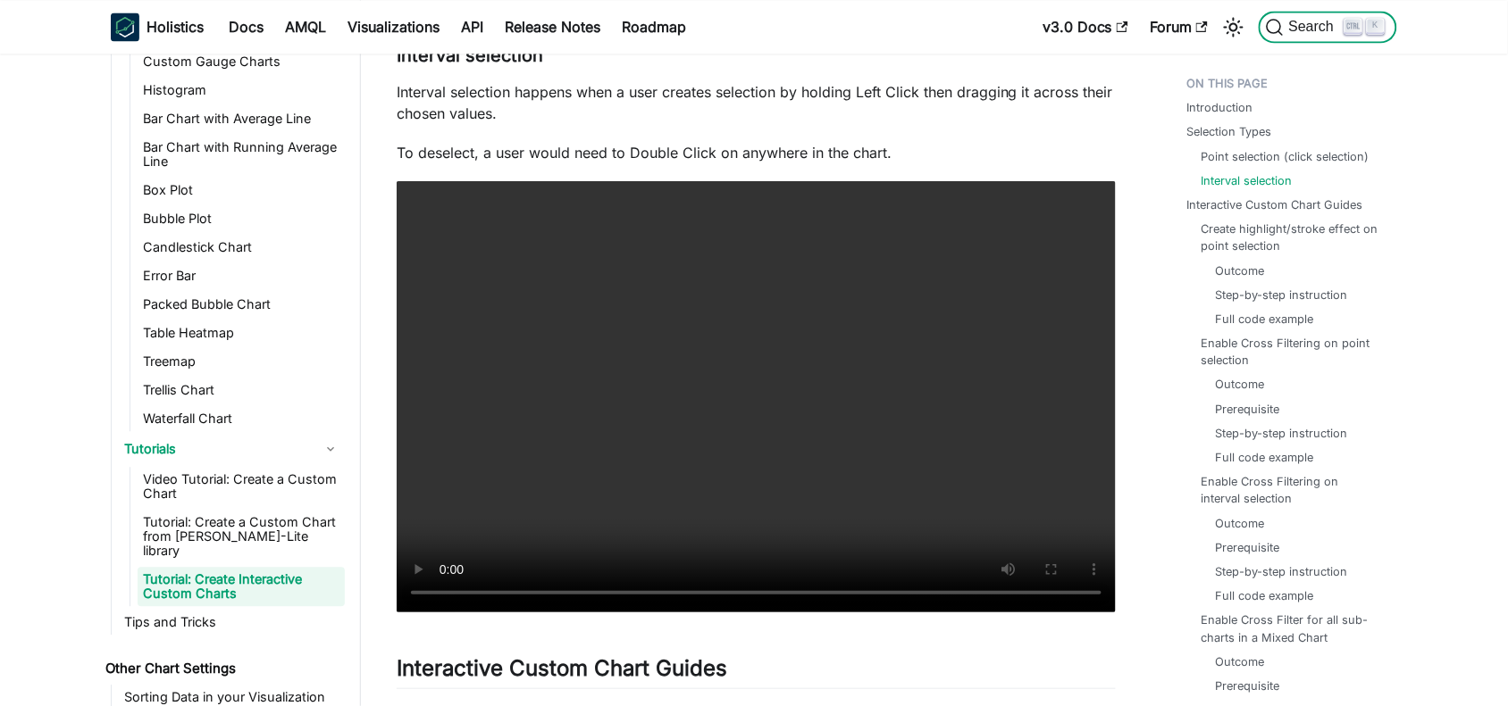
click at [1273, 28] on icon "Search (Ctrl+K)" at bounding box center [1275, 27] width 18 height 18
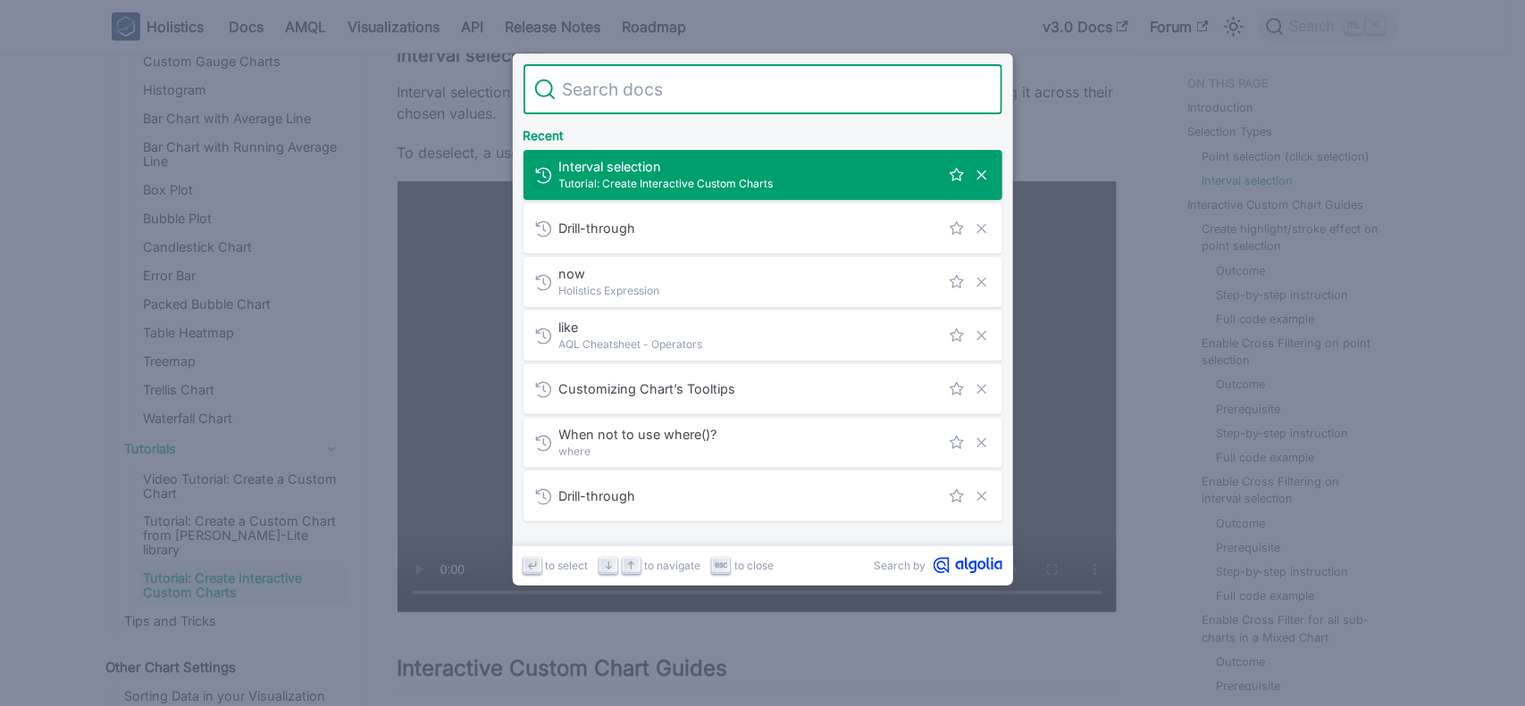
click at [572, 90] on input "Search" at bounding box center [774, 89] width 436 height 50
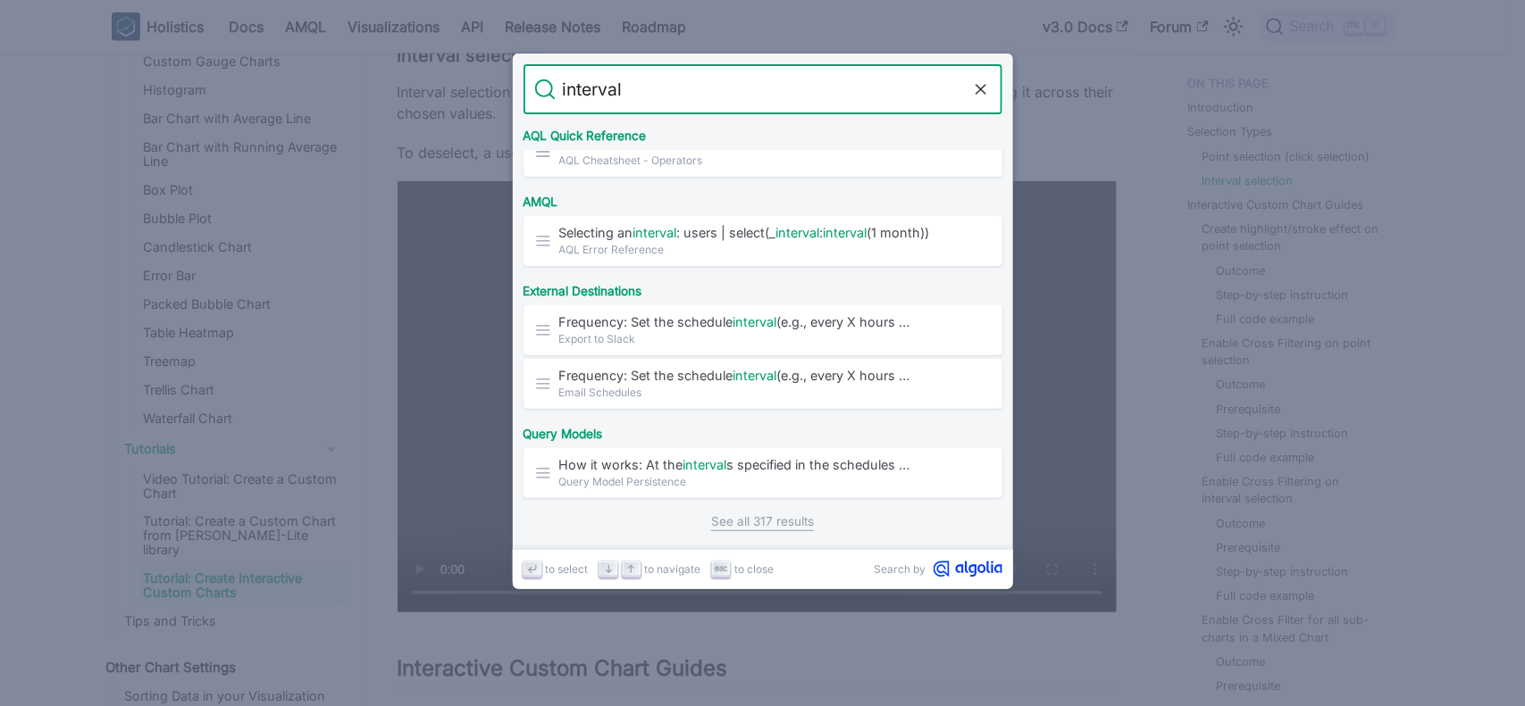
scroll to position [954, 0]
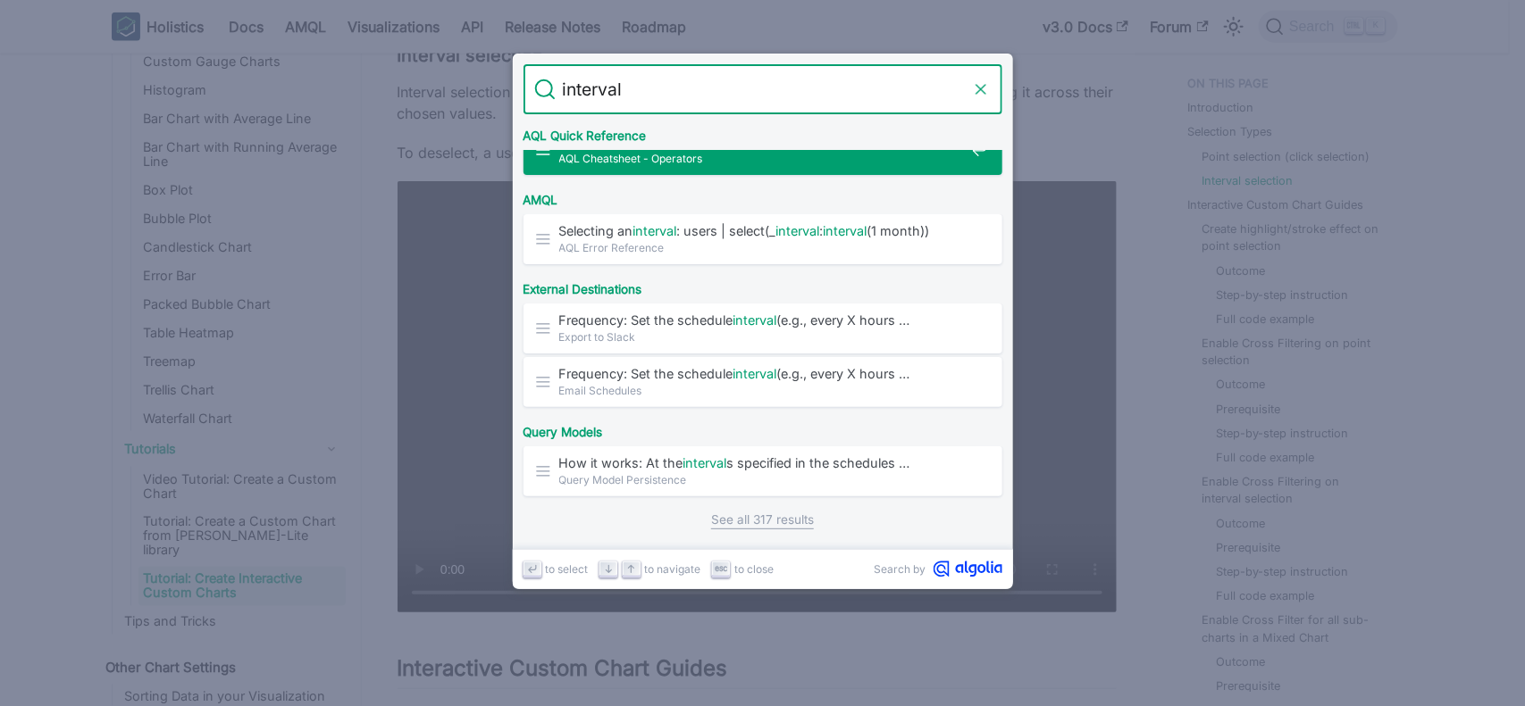
type input "interval"
click at [982, 90] on icon "Clear the query" at bounding box center [979, 89] width 9 height 9
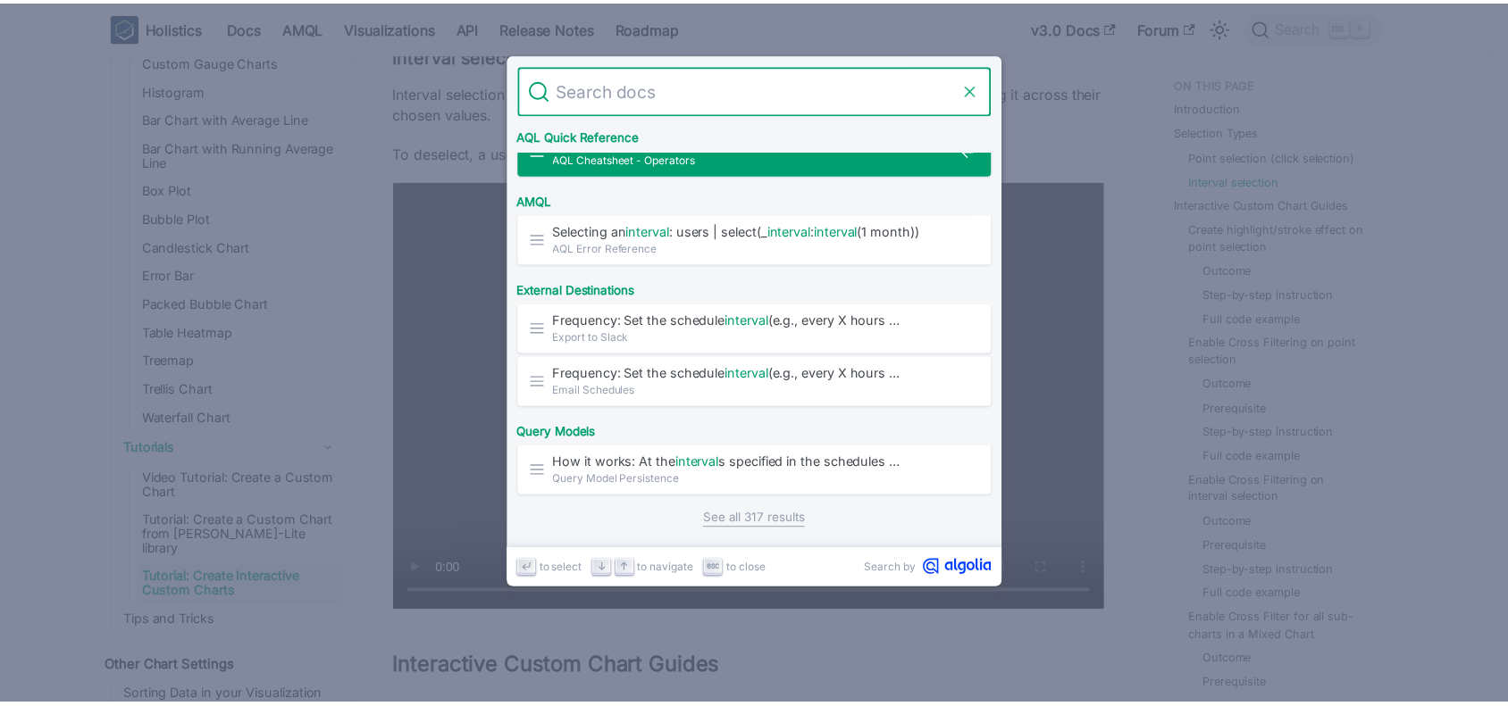
scroll to position [0, 0]
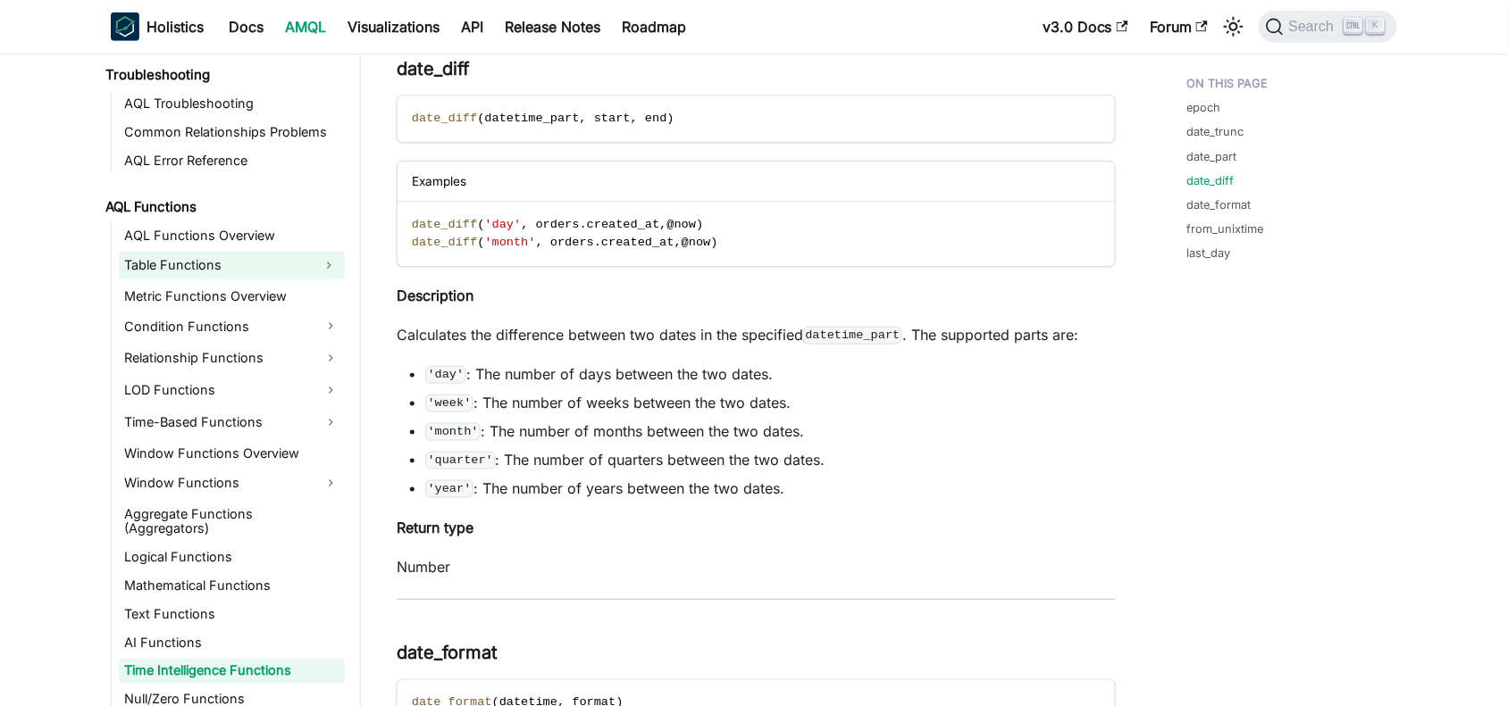
scroll to position [1192, 0]
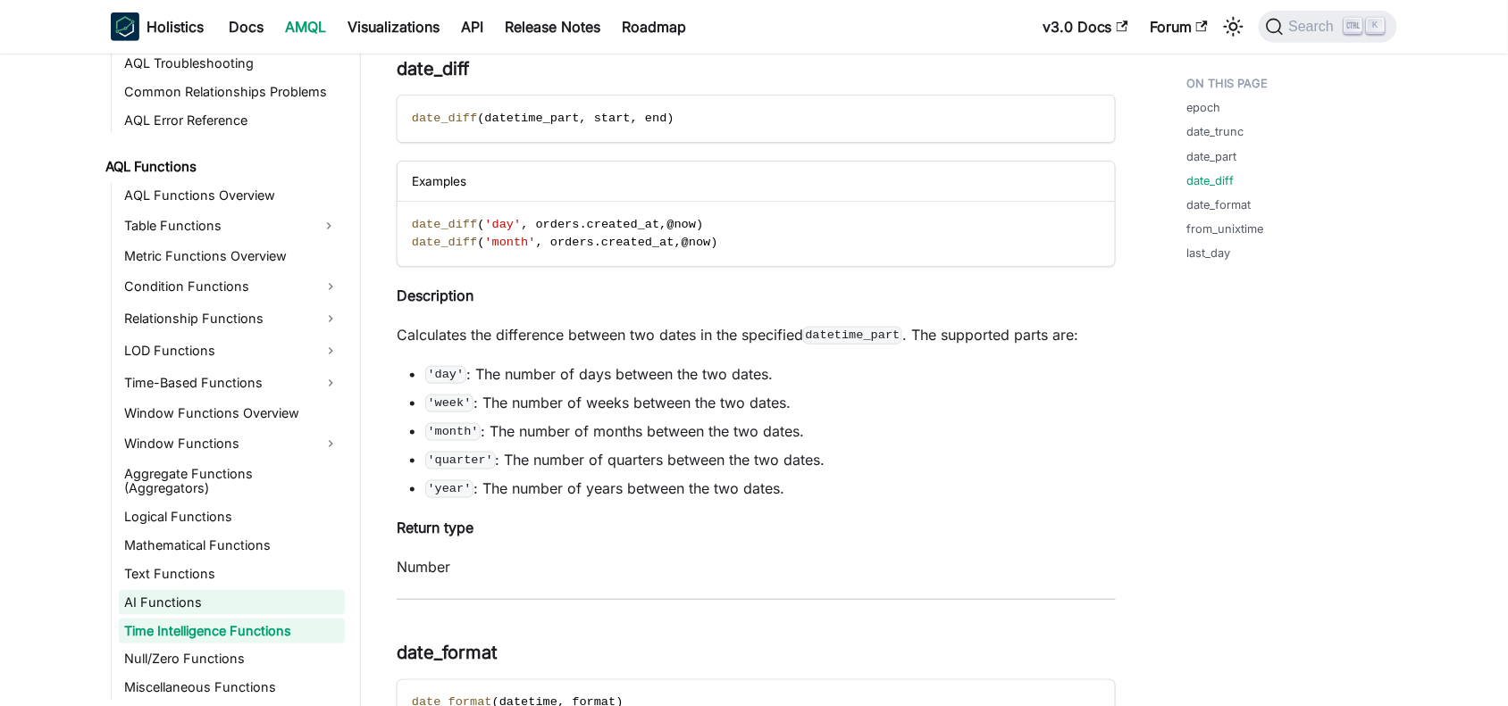
click at [163, 590] on link "AI Functions" at bounding box center [232, 602] width 226 height 25
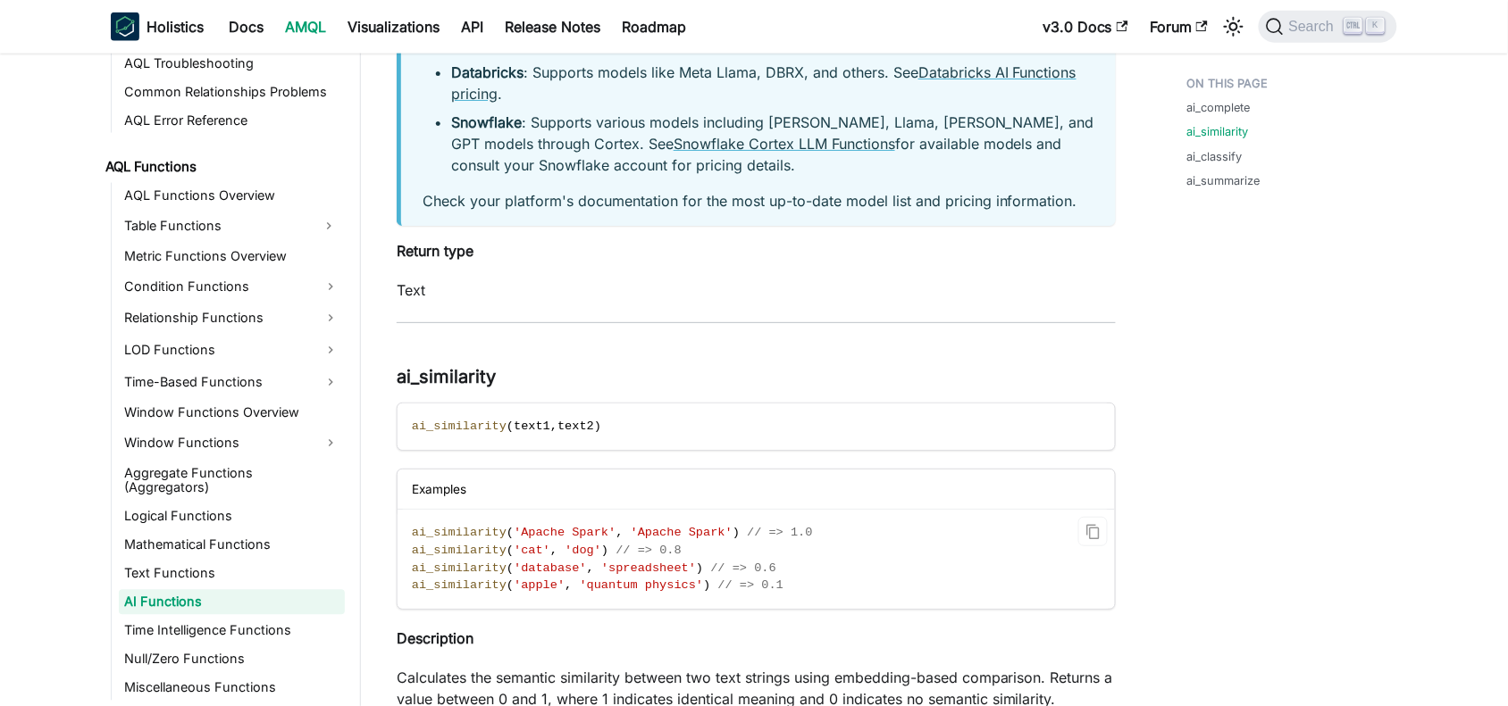
scroll to position [782, 0]
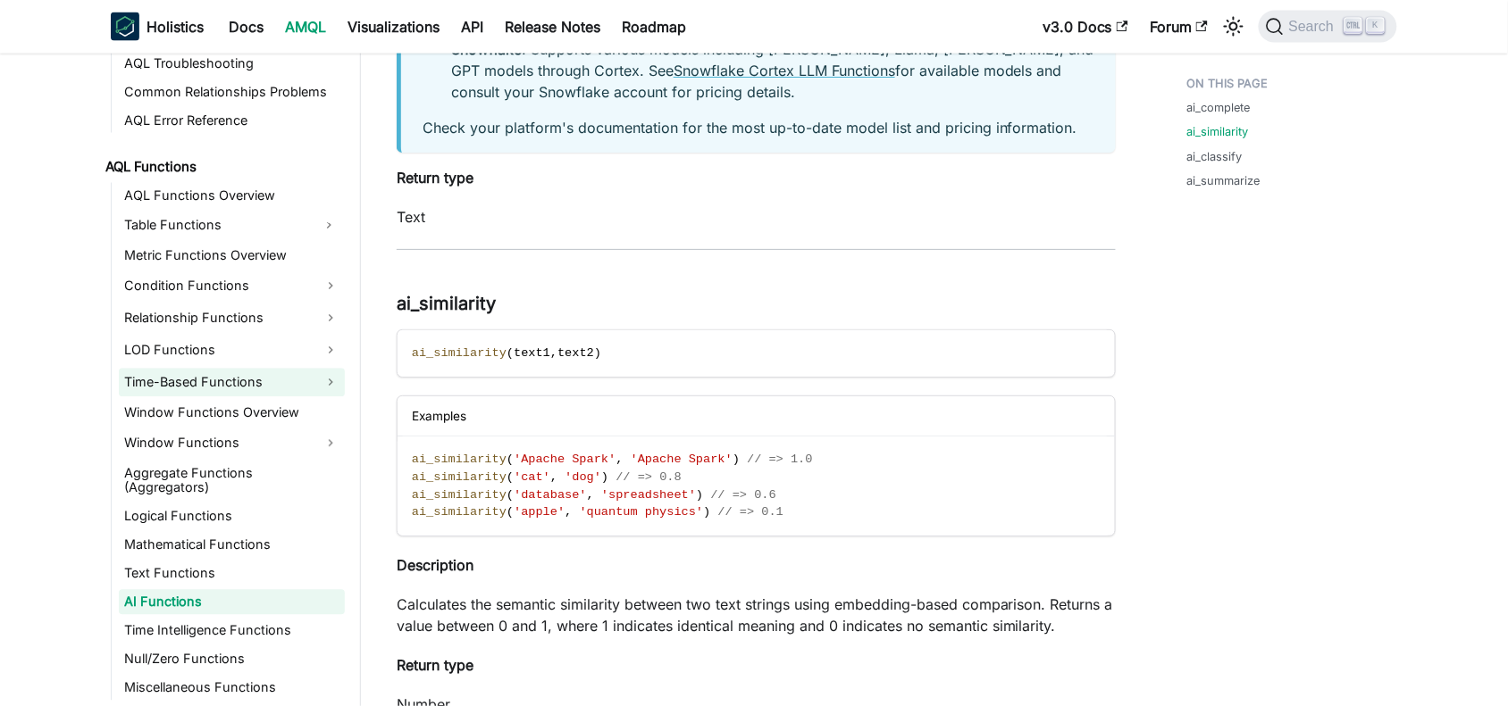
click at [180, 378] on link "Time-Based Functions" at bounding box center [232, 383] width 226 height 29
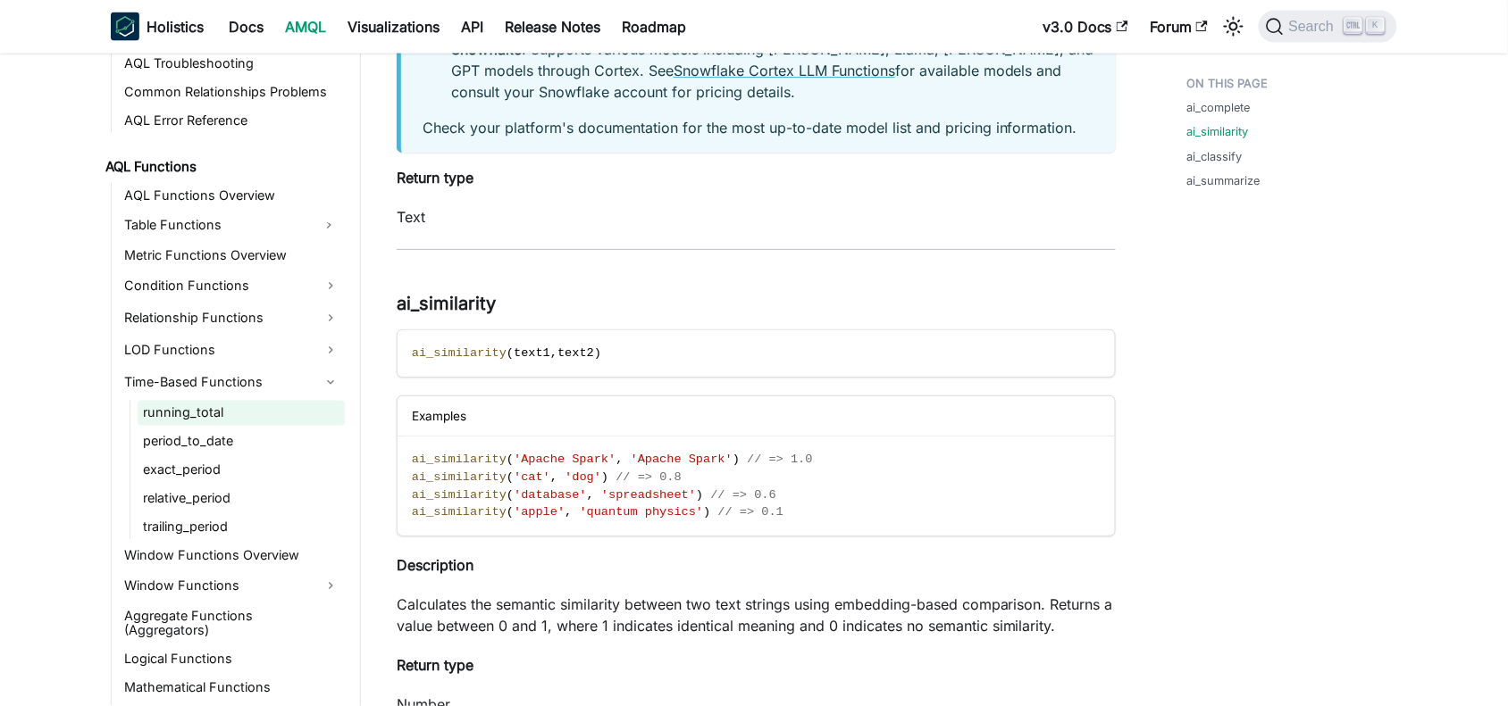
click at [181, 408] on link "running_total" at bounding box center [241, 413] width 207 height 25
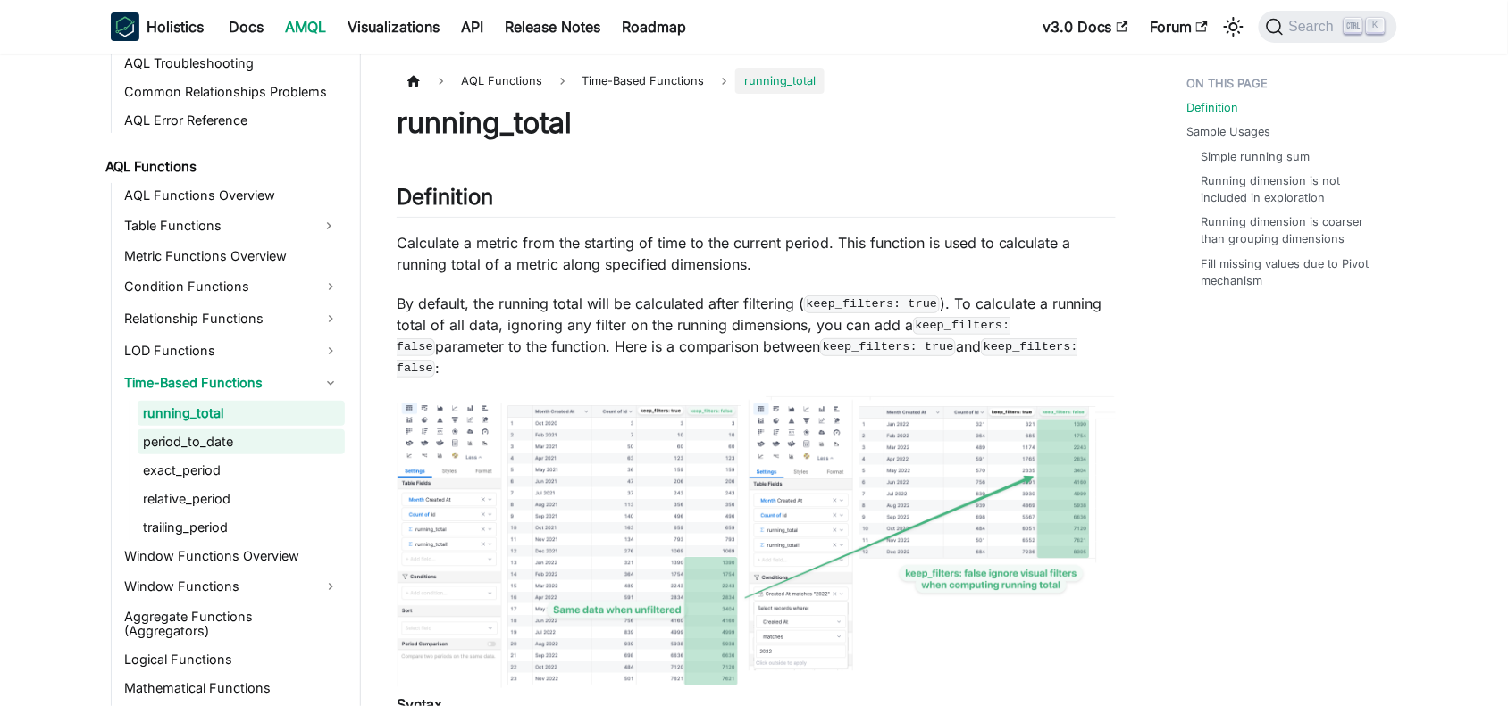
click at [181, 436] on link "period_to_date" at bounding box center [241, 442] width 207 height 25
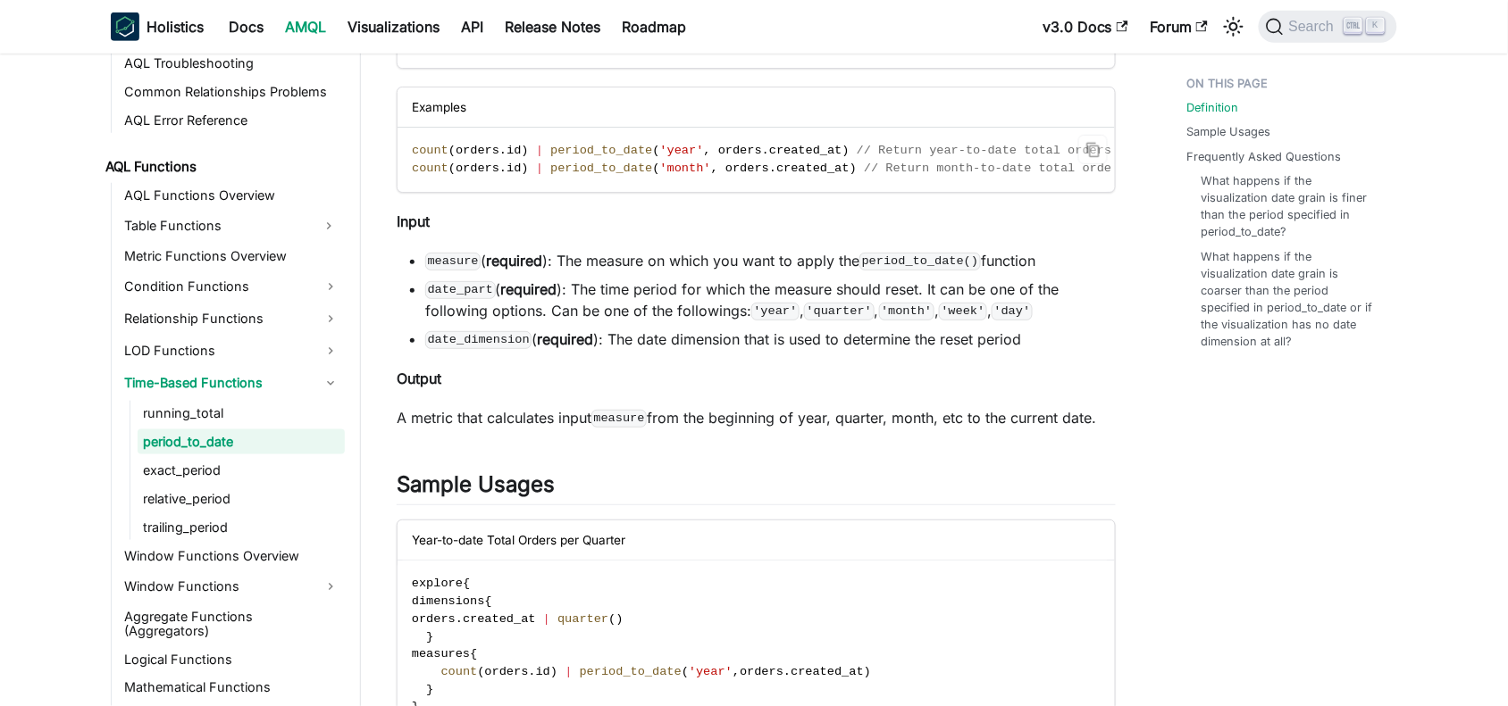
scroll to position [335, 0]
click at [229, 497] on link "relative_period" at bounding box center [241, 499] width 207 height 25
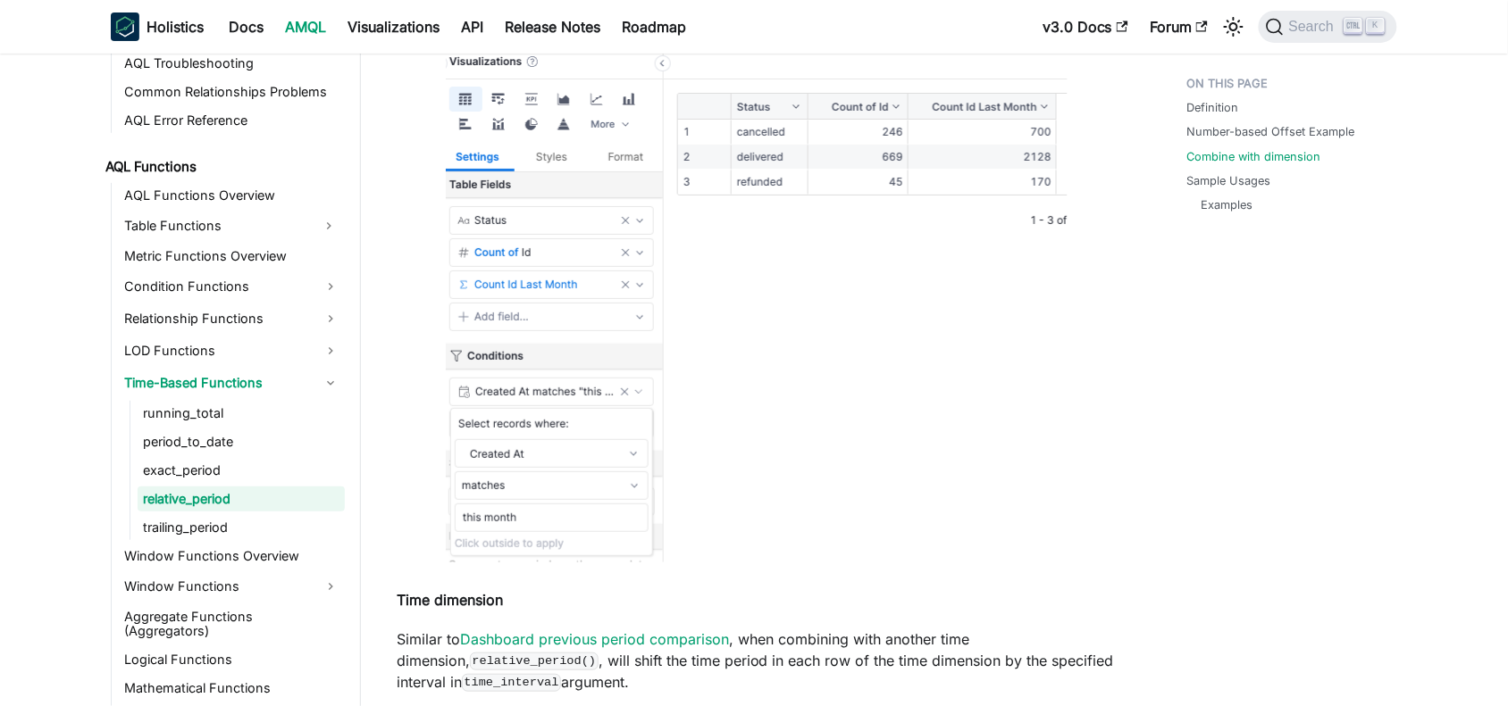
scroll to position [2121, 0]
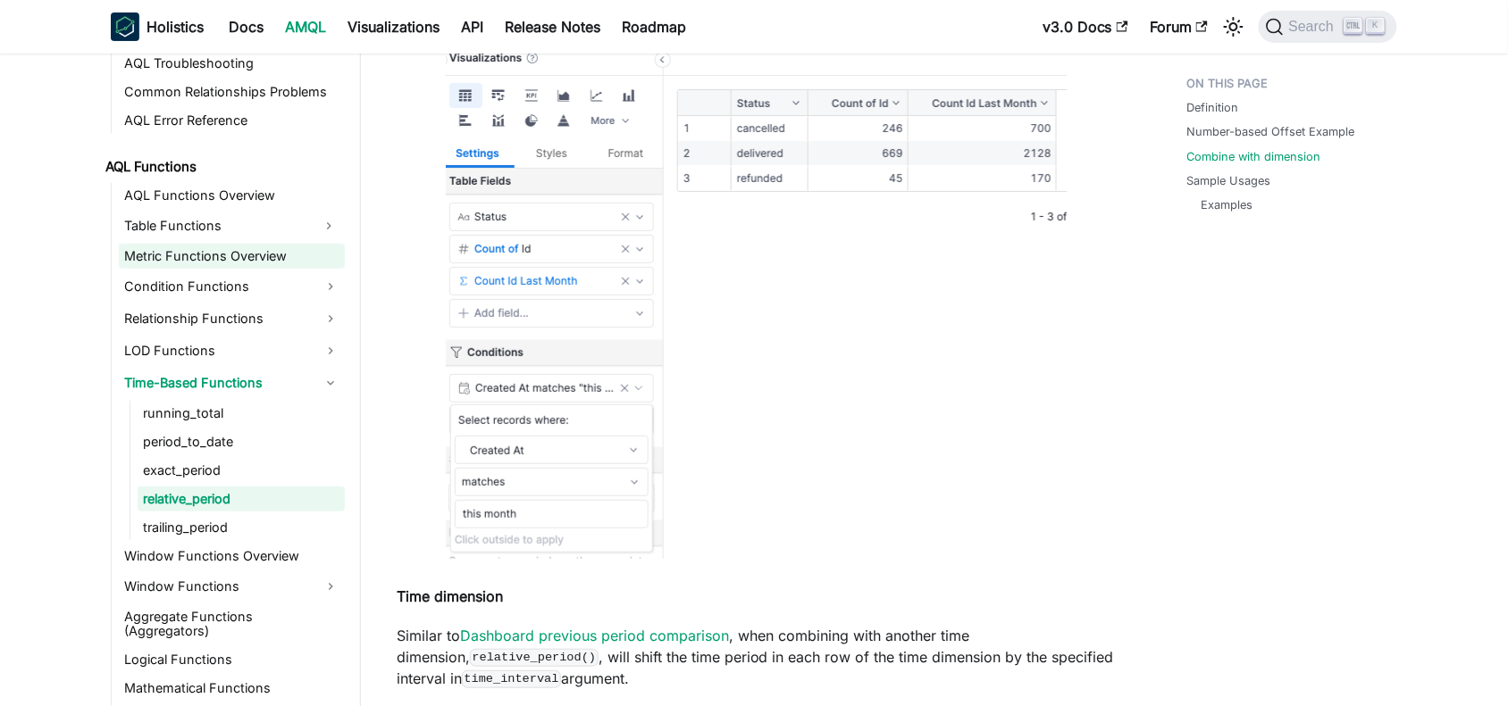
click at [226, 257] on link "Metric Functions Overview" at bounding box center [232, 256] width 226 height 25
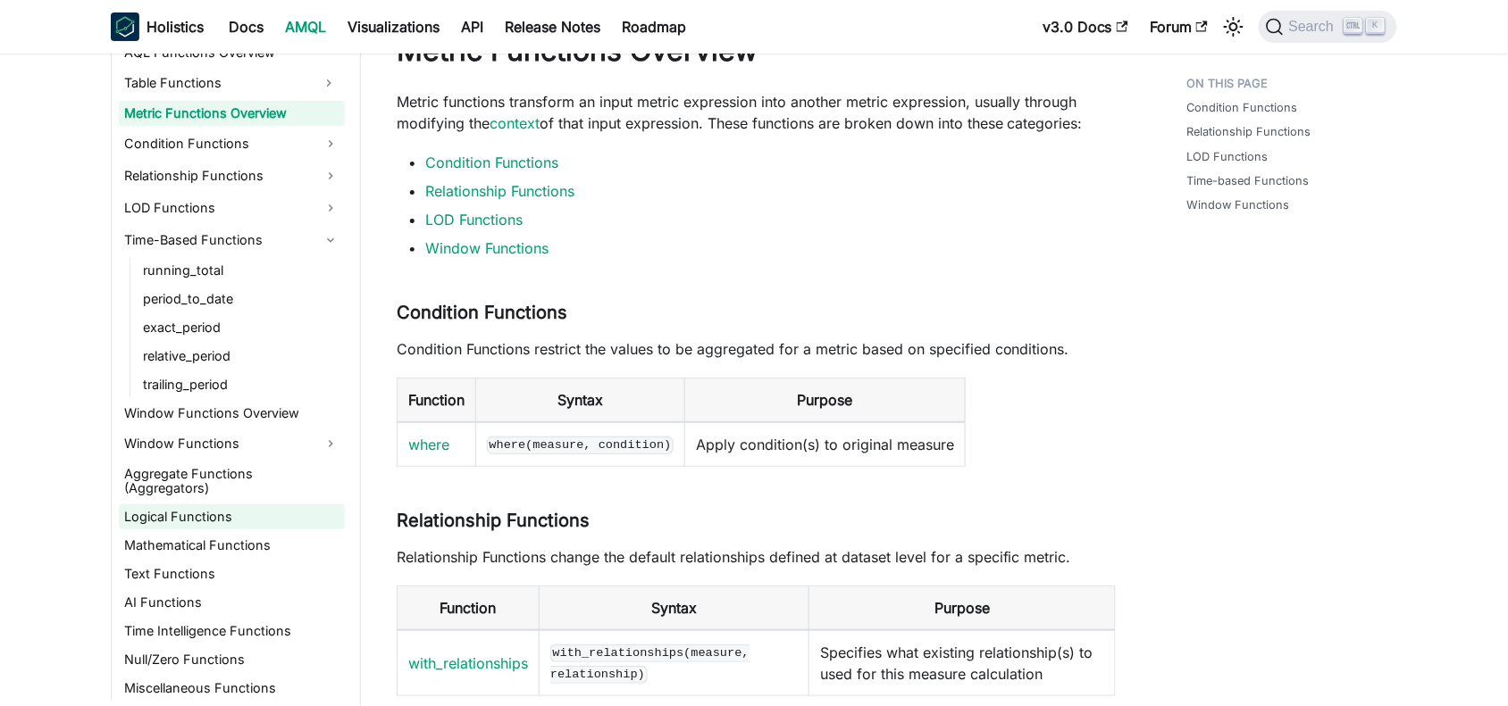
scroll to position [112, 0]
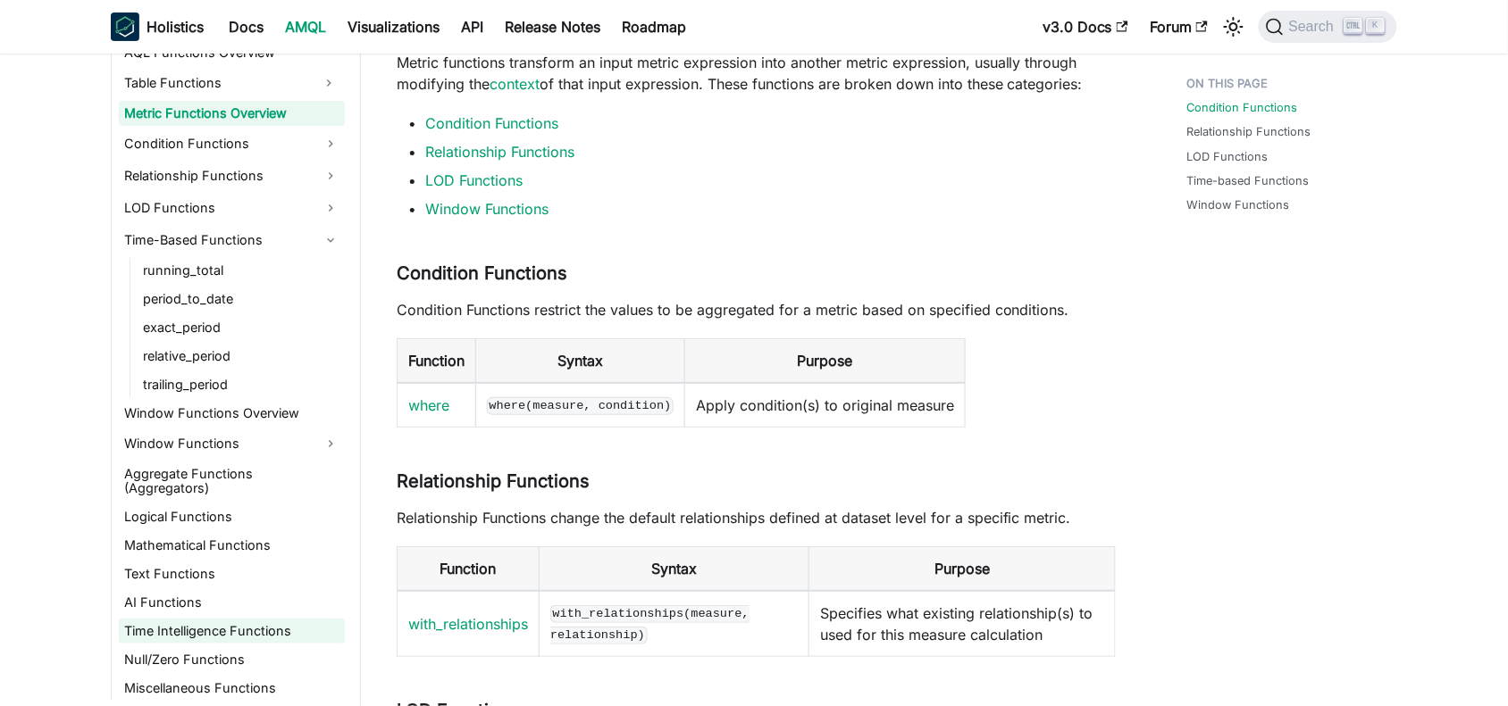
click at [223, 630] on link "Time Intelligence Functions" at bounding box center [232, 631] width 226 height 25
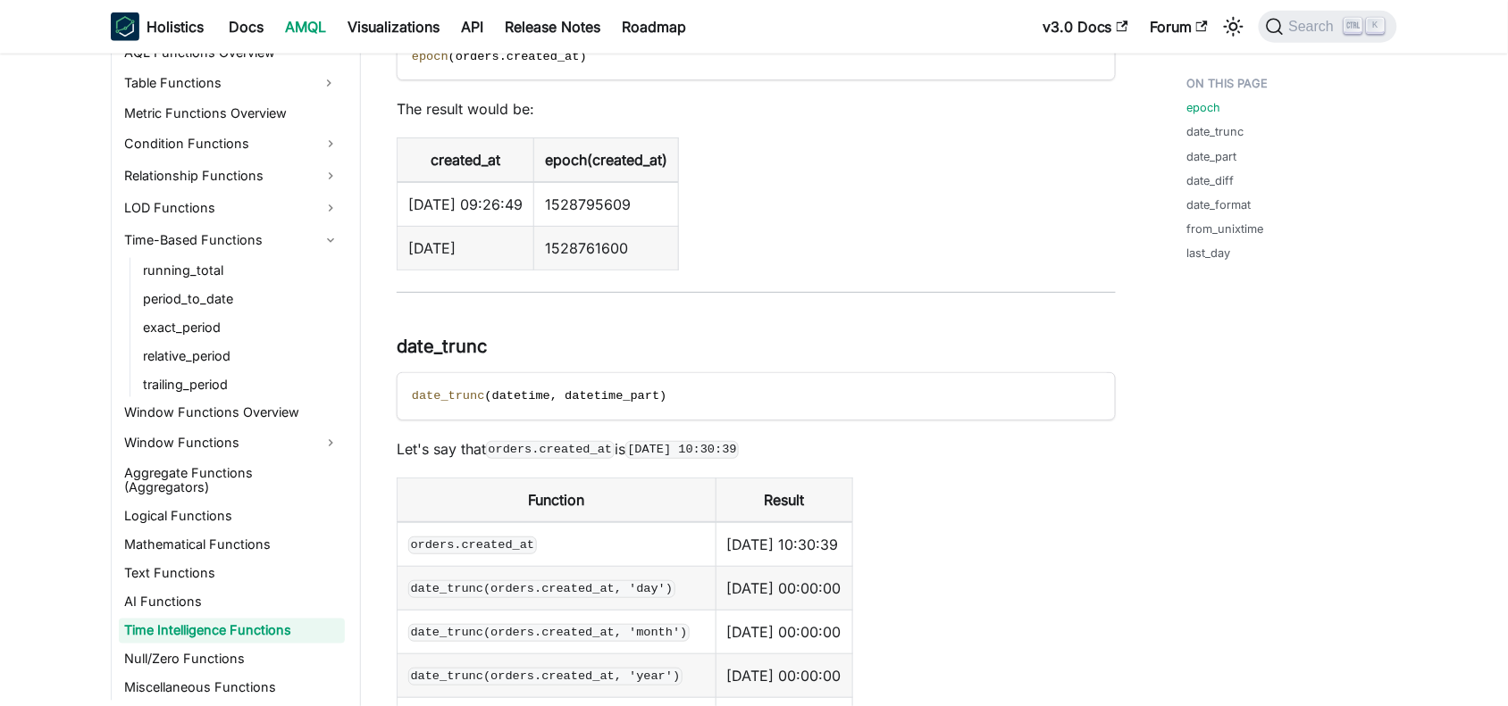
scroll to position [670, 0]
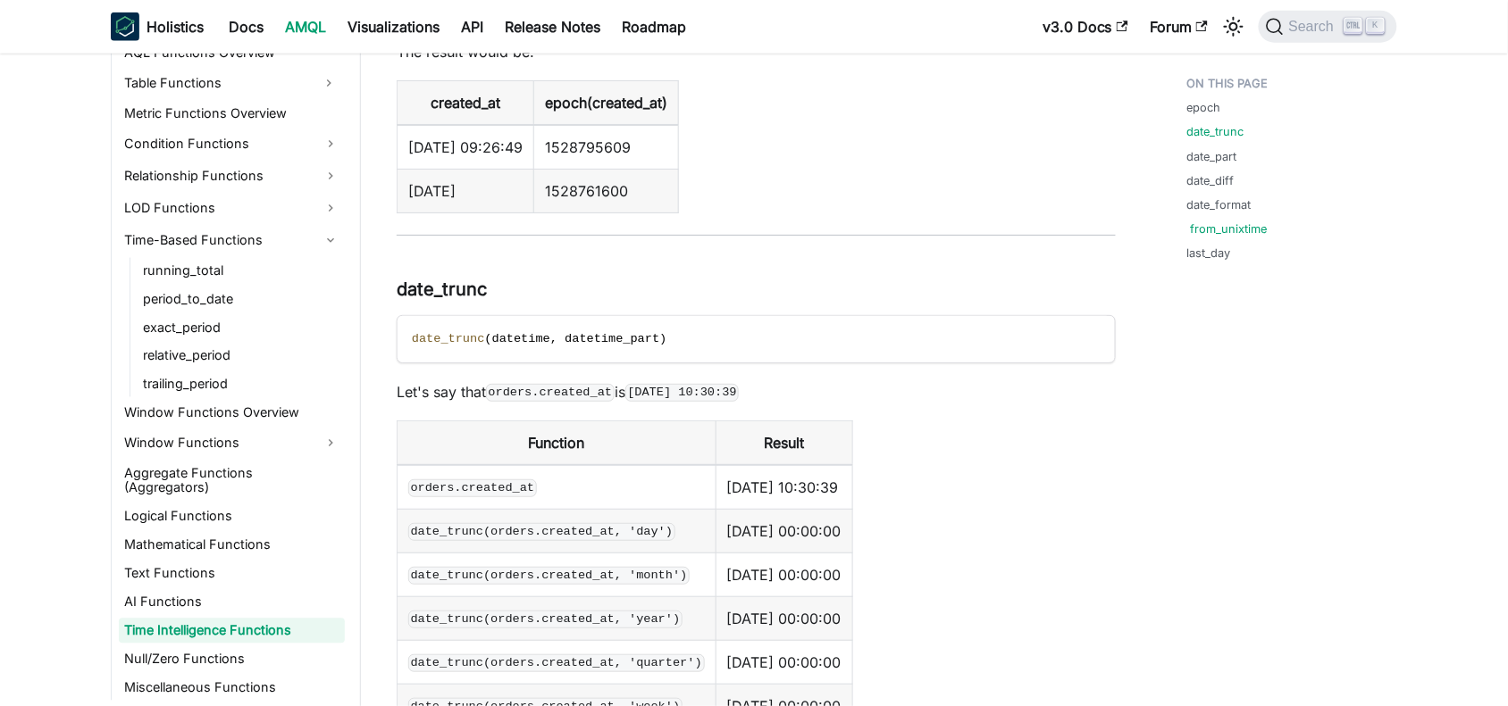
click at [1228, 228] on link "from_unixtime" at bounding box center [1229, 229] width 77 height 17
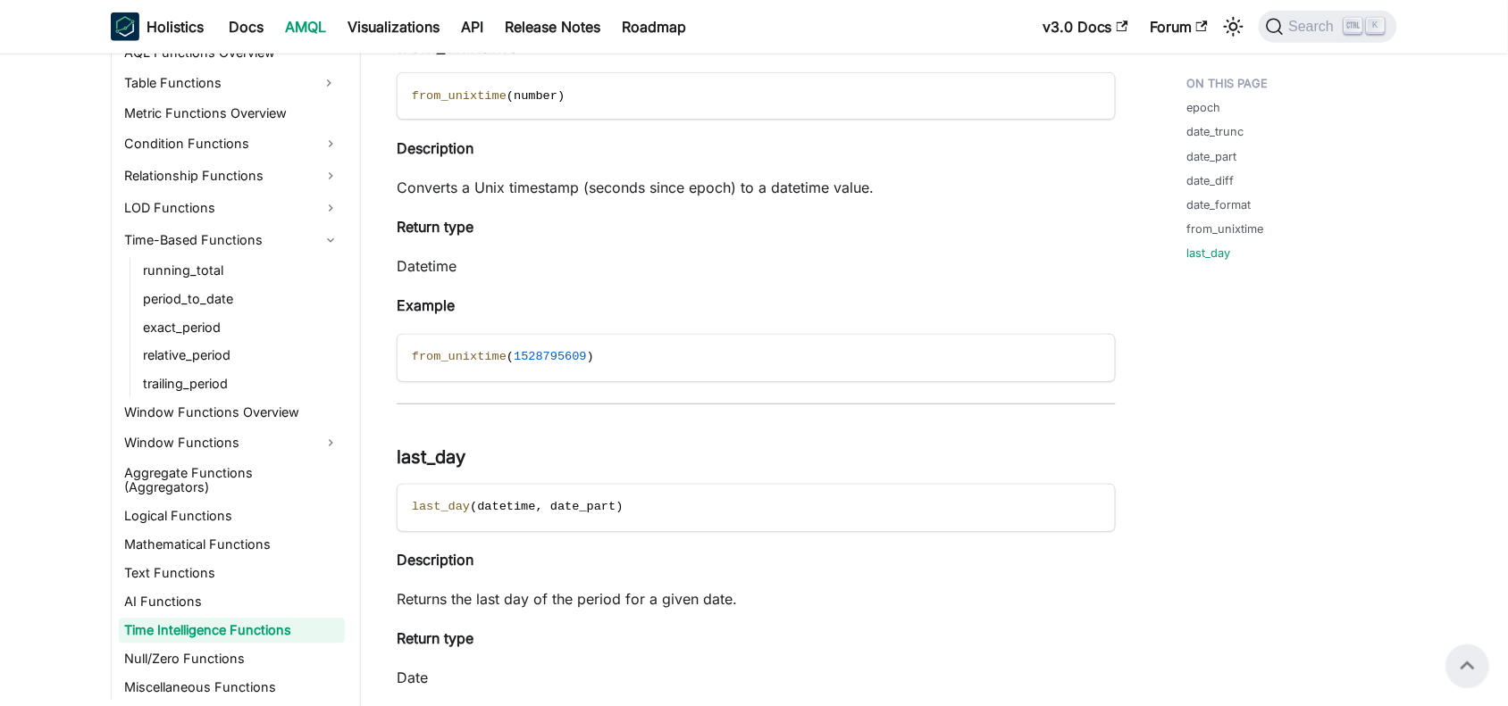
scroll to position [6679, 0]
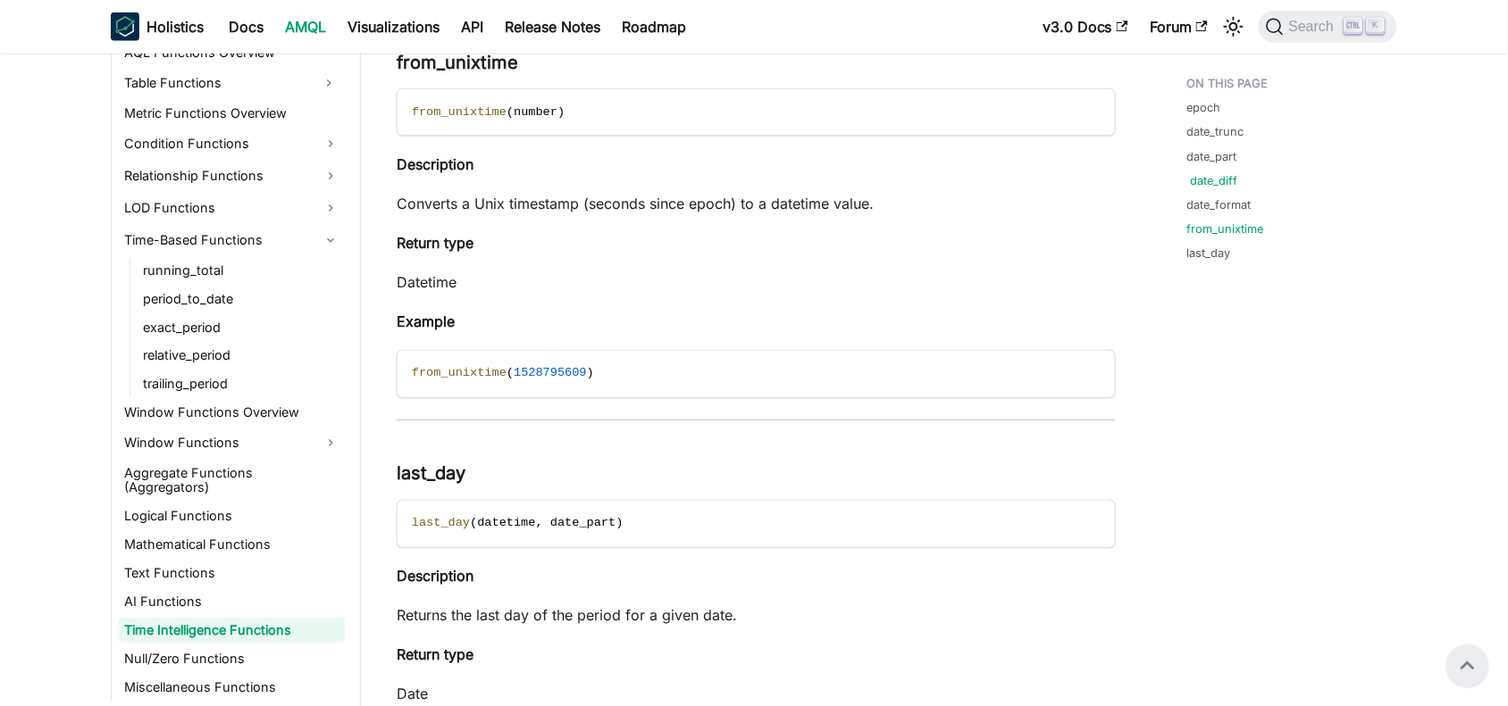
click at [1217, 177] on link "date_diff" at bounding box center [1214, 180] width 47 height 17
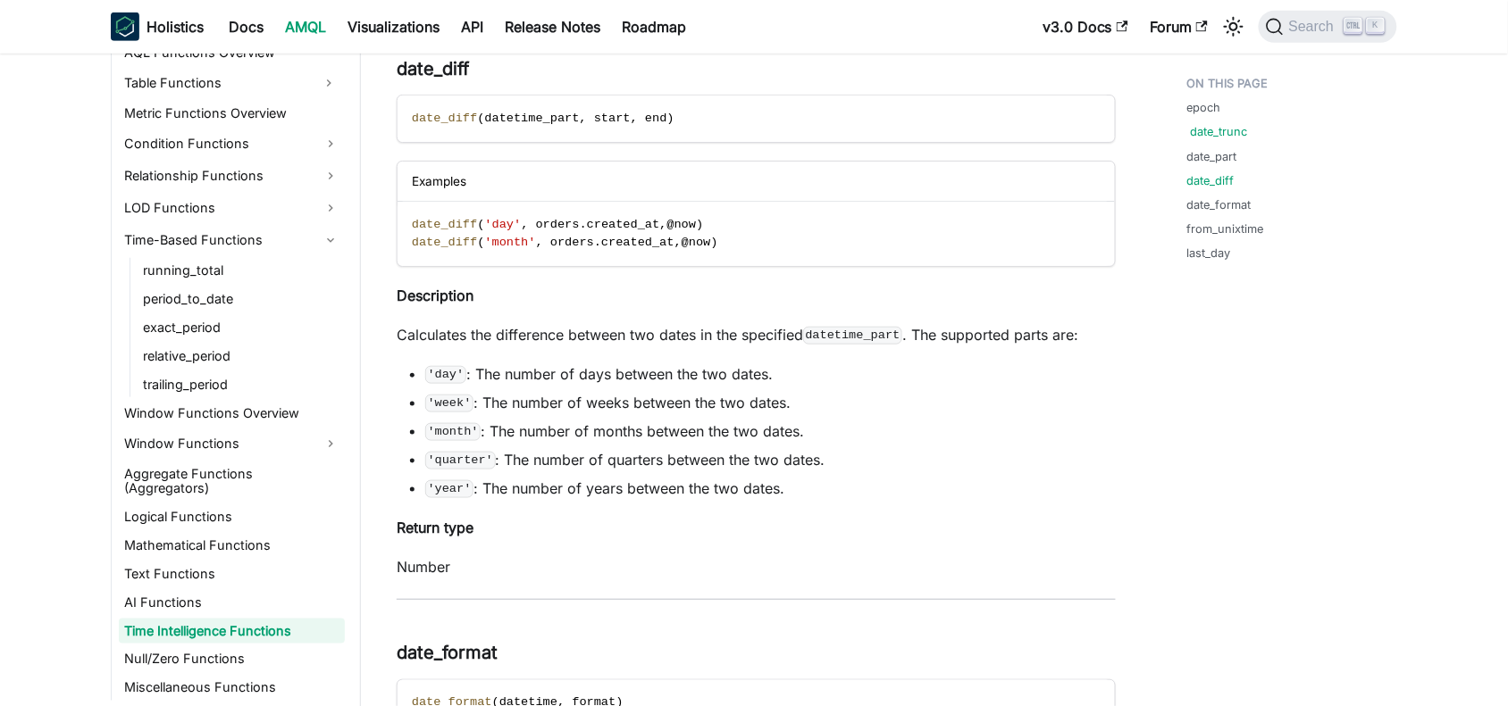
click at [1201, 138] on link "date_trunc" at bounding box center [1219, 131] width 57 height 17
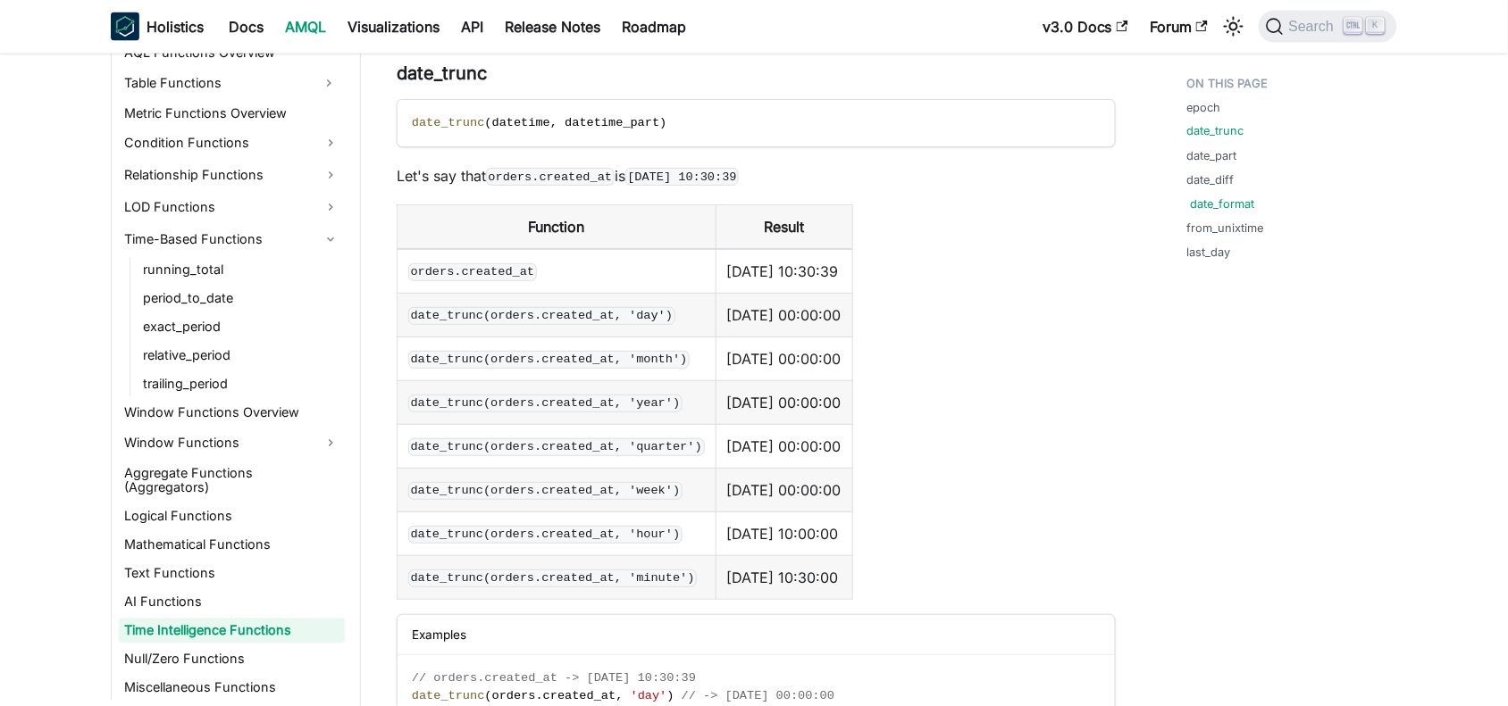
click at [1213, 196] on link "date_format" at bounding box center [1223, 204] width 64 height 17
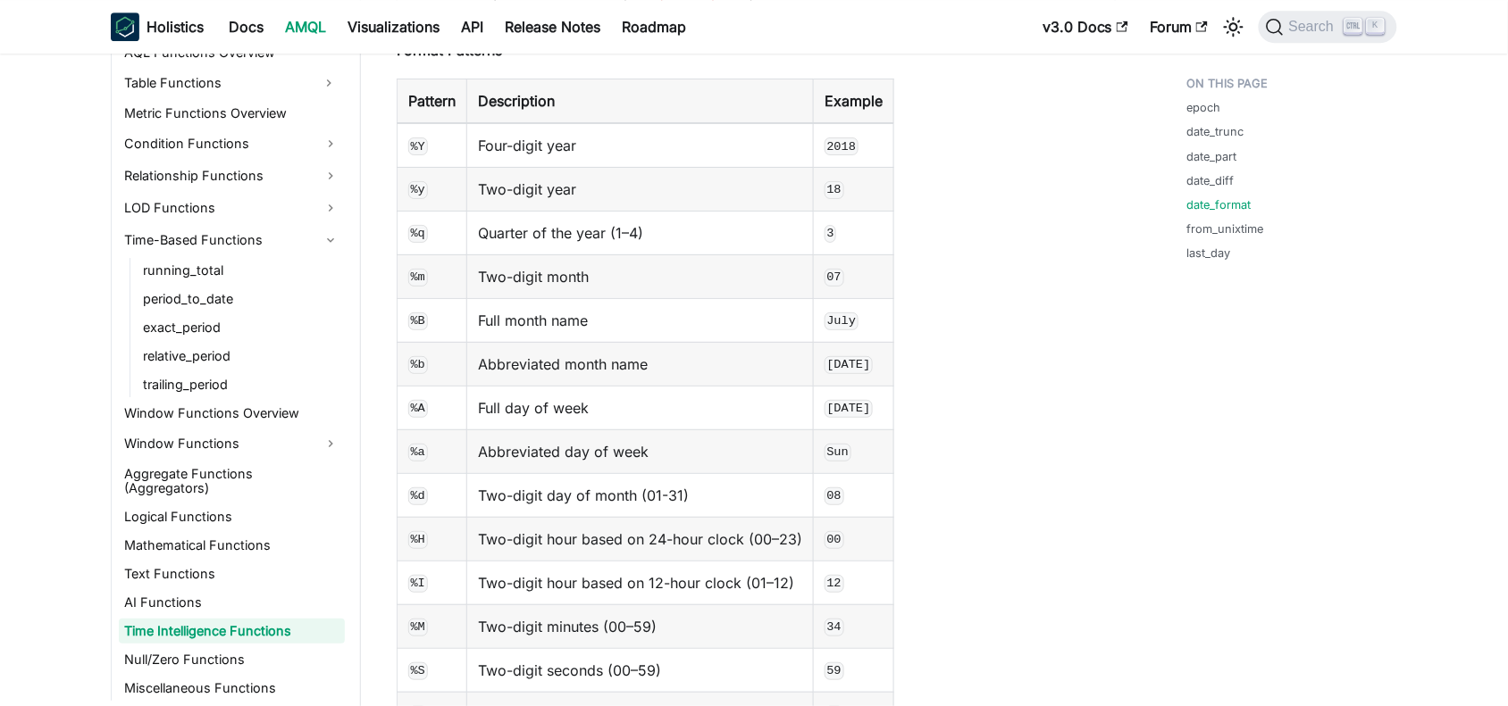
scroll to position [5745, 0]
